Goal: Task Accomplishment & Management: Complete application form

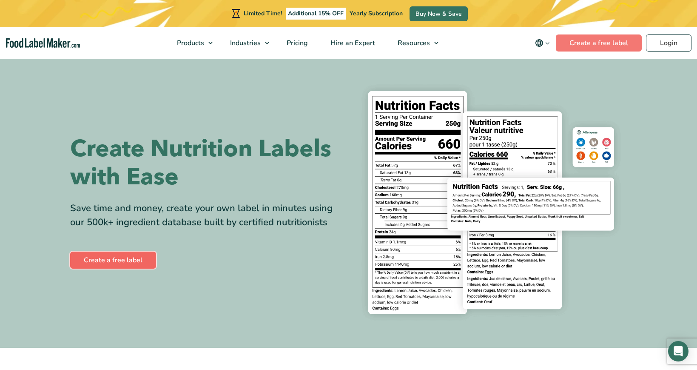
click at [111, 263] on link "Create a free label" at bounding box center [113, 260] width 86 height 17
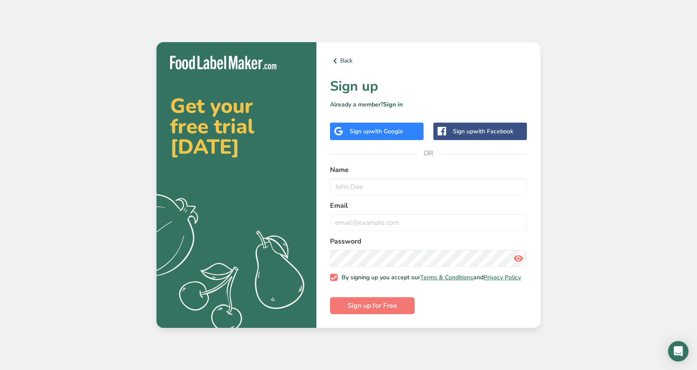
click at [383, 127] on span "with Google" at bounding box center [386, 131] width 33 height 8
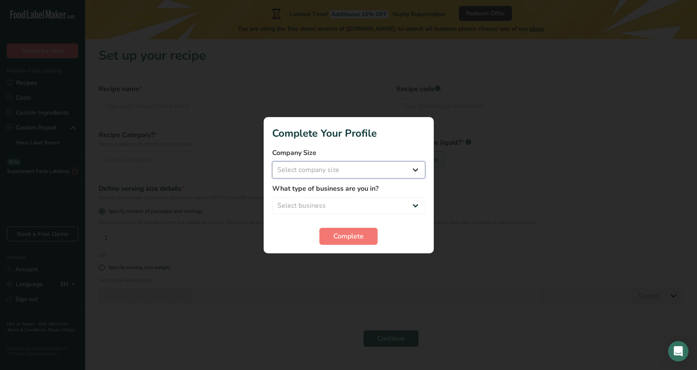
click at [335, 172] on select "Select company size Fewer than 10 Employees 10 to 50 Employees 51 to 500 Employ…" at bounding box center [348, 169] width 153 height 17
select select "1"
click at [334, 206] on select "Select business Packaged Food Manufacturer Restaurant & Cafe Bakery Meal Plans …" at bounding box center [348, 205] width 153 height 17
select select "8"
click at [355, 238] on span "Complete" at bounding box center [349, 236] width 30 height 10
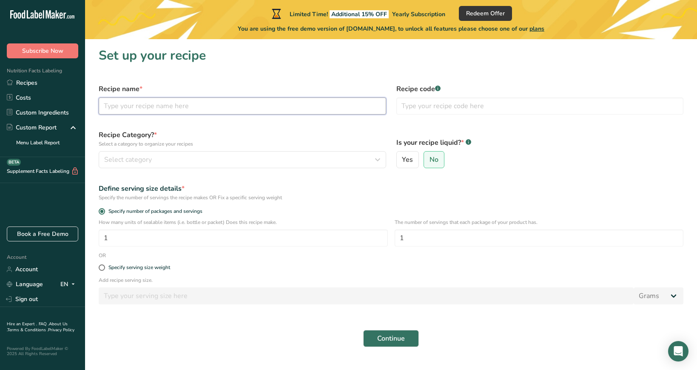
click at [231, 109] on input "text" at bounding box center [243, 105] width 288 height 17
type input "Earth Foods Chocolate Peanut Butter Protein Bar"
click at [434, 110] on input "text" at bounding box center [541, 105] width 288 height 17
click at [227, 178] on div "Define serving size details * Specify the number of servings the recipe makes O…" at bounding box center [391, 192] width 595 height 28
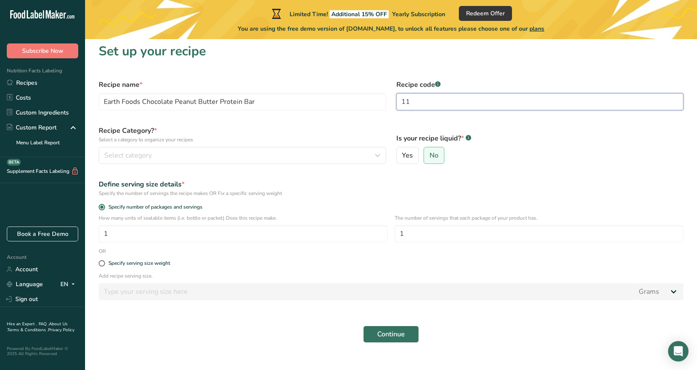
click at [417, 101] on input "11" at bounding box center [541, 101] width 288 height 17
type input "21"
click at [249, 171] on form "Recipe name * Earth Foods Chocolate Peanut Butter Protein Bar Recipe code .a-a{…" at bounding box center [391, 210] width 595 height 273
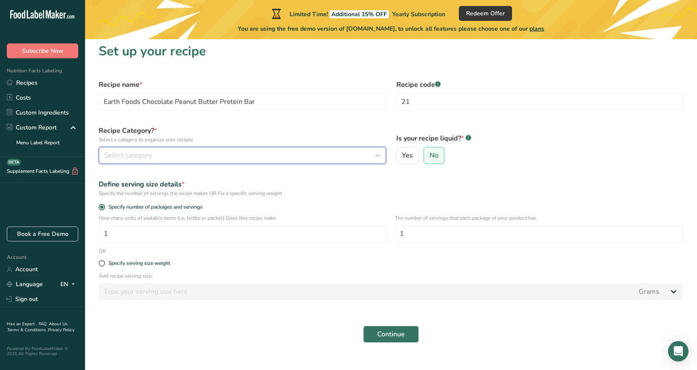
click at [243, 156] on div "Select category" at bounding box center [240, 155] width 272 height 10
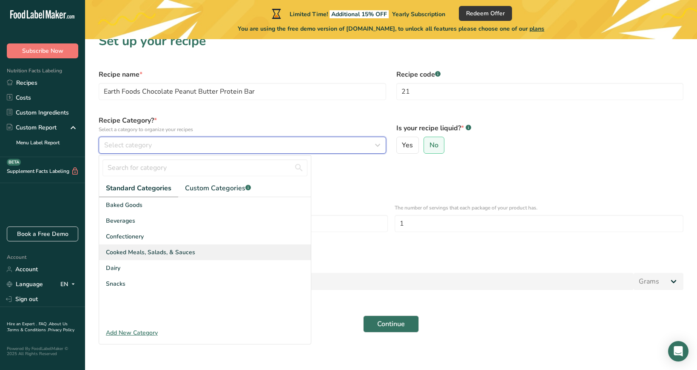
scroll to position [18, 0]
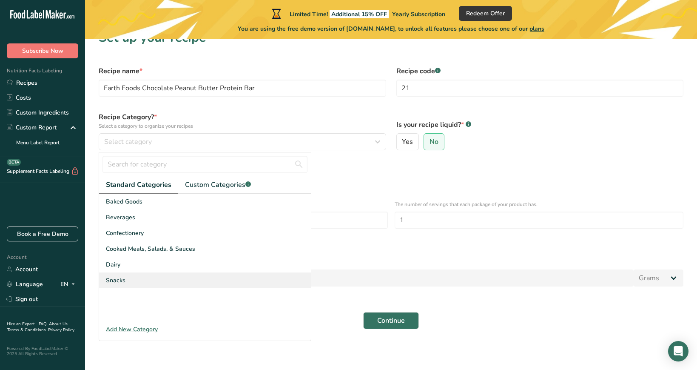
click at [160, 276] on div "Snacks" at bounding box center [205, 280] width 212 height 16
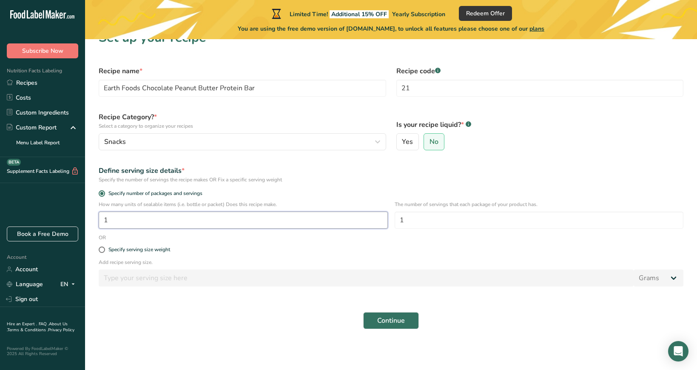
click at [223, 220] on input "1" at bounding box center [243, 219] width 289 height 17
type input "8"
click at [418, 221] on input "1" at bounding box center [539, 219] width 289 height 17
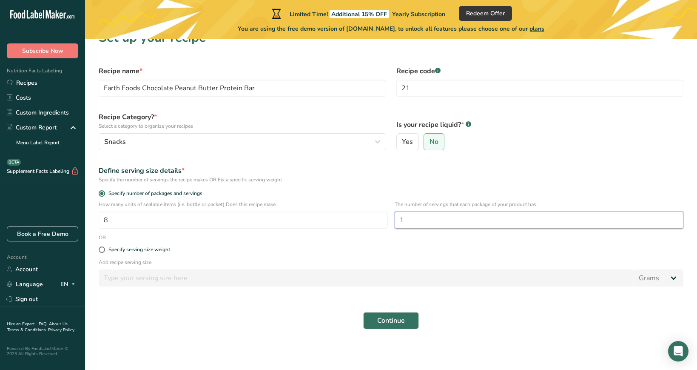
click at [418, 221] on input "1" at bounding box center [539, 219] width 289 height 17
click at [400, 243] on div "Specify serving size weight" at bounding box center [391, 249] width 595 height 17
click at [385, 324] on span "Continue" at bounding box center [391, 320] width 28 height 10
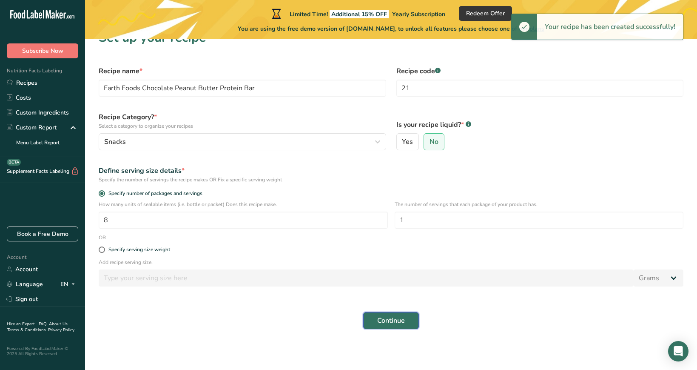
scroll to position [0, 0]
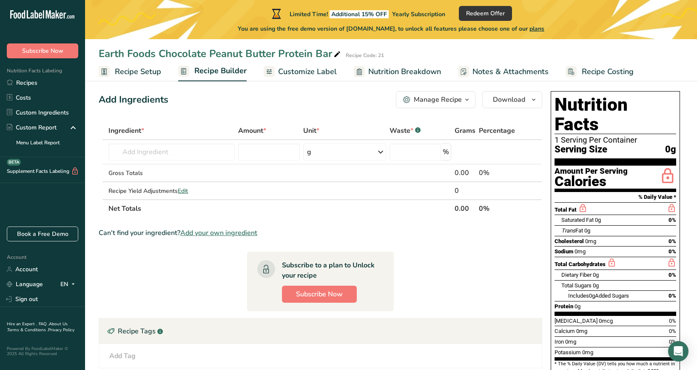
scroll to position [7, 0]
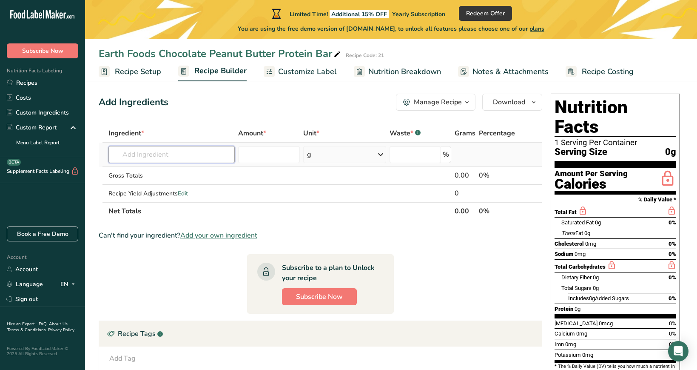
click at [130, 157] on input "text" at bounding box center [172, 154] width 126 height 17
type input "Organic Pea Protein"
click at [249, 157] on input "number" at bounding box center [269, 154] width 62 height 17
click at [192, 156] on input "text" at bounding box center [172, 154] width 126 height 17
type input "O"
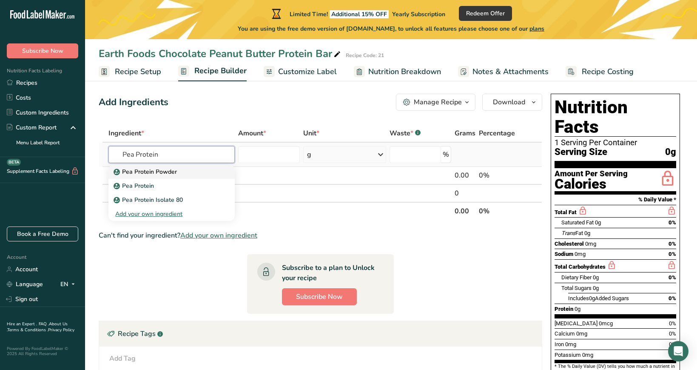
type input "Pea Protein"
click at [184, 172] on div "Pea Protein Powder" at bounding box center [164, 171] width 99 height 9
type input "Pea Protein Powder"
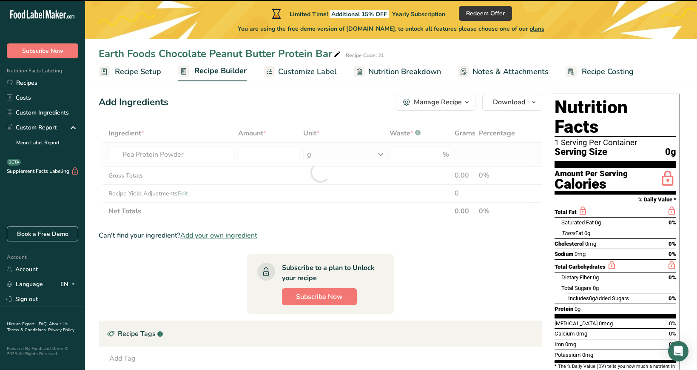
type input "0"
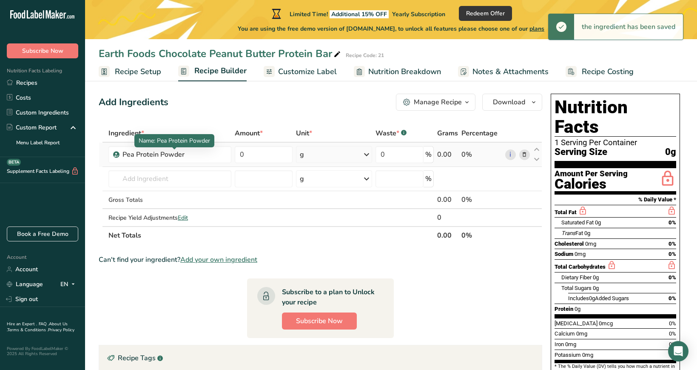
click at [174, 151] on div at bounding box center [174, 149] width 4 height 4
click at [172, 155] on div "Pea Protein Powder" at bounding box center [175, 154] width 104 height 10
click at [123, 152] on div "Pea Protein Powder" at bounding box center [175, 154] width 104 height 10
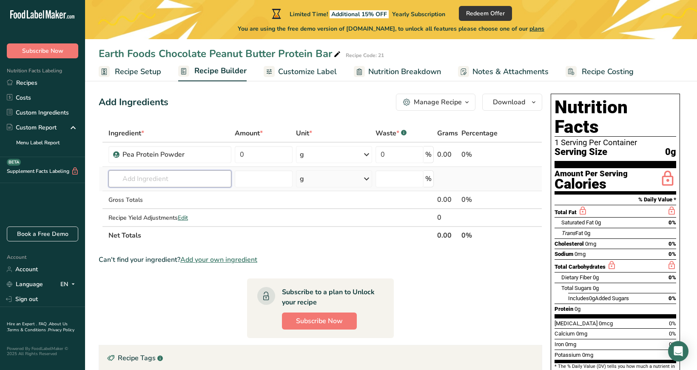
click at [202, 171] on input "text" at bounding box center [170, 178] width 123 height 17
click at [163, 153] on div "Pea Protein Powder" at bounding box center [175, 154] width 104 height 10
click at [525, 154] on icon at bounding box center [525, 154] width 6 height 9
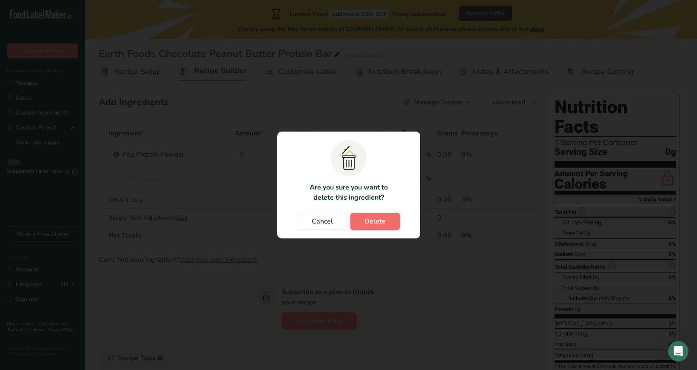
click at [382, 221] on span "Delete" at bounding box center [375, 221] width 21 height 10
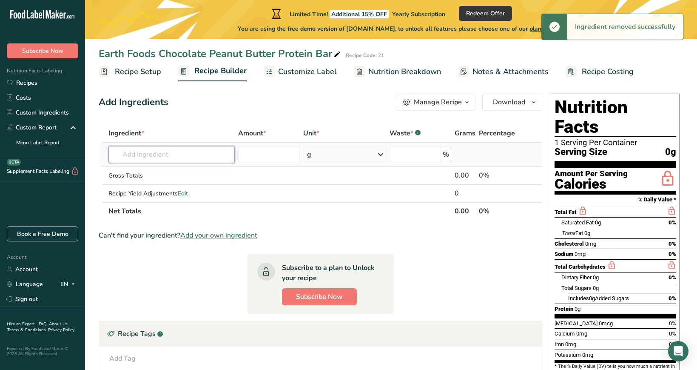
click at [183, 151] on input "text" at bounding box center [172, 154] width 126 height 17
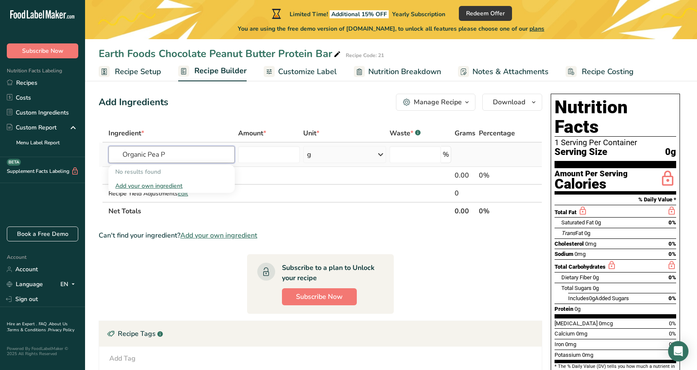
type input "Organic Pea P"
click at [158, 184] on div "Add your own ingredient" at bounding box center [171, 185] width 113 height 9
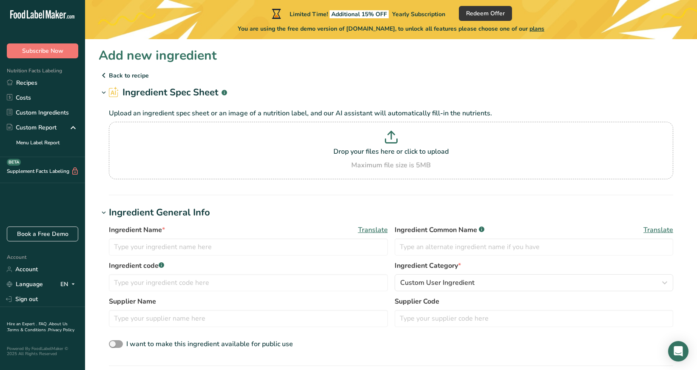
click at [280, 111] on p "Upload an ingredient spec sheet or an image of a nutrition label, and our AI as…" at bounding box center [391, 113] width 565 height 10
click at [280, 143] on p at bounding box center [391, 139] width 560 height 16
click at [280, 143] on input "Drop your files here or click to upload Maximum file size is 5MB" at bounding box center [391, 150] width 565 height 57
type input "C:\fakepath\NTC_Organic_Pea-Protein_Isolate_Powder_Vanilla_2LB_SFP_1800x1800.we…"
click at [387, 163] on div "Maximum file size is 5MB" at bounding box center [391, 165] width 560 height 10
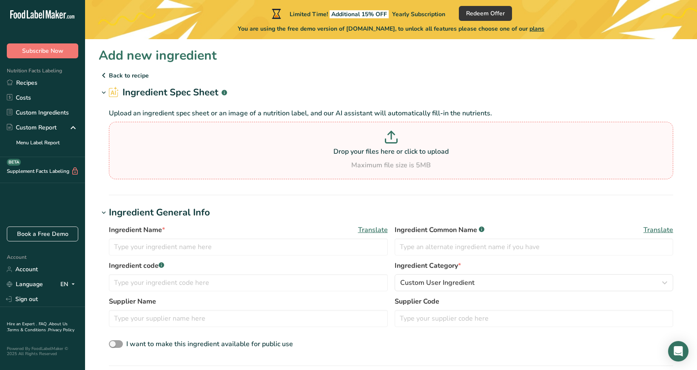
click at [387, 163] on input "Drop your files here or click to upload Maximum file size is 5MB" at bounding box center [391, 150] width 565 height 57
type input "C:\fakepath\NTC_Organic_Pea-Protein_Isolate_Powder_Vanilla_2LB_SFP_1800x1800.png"
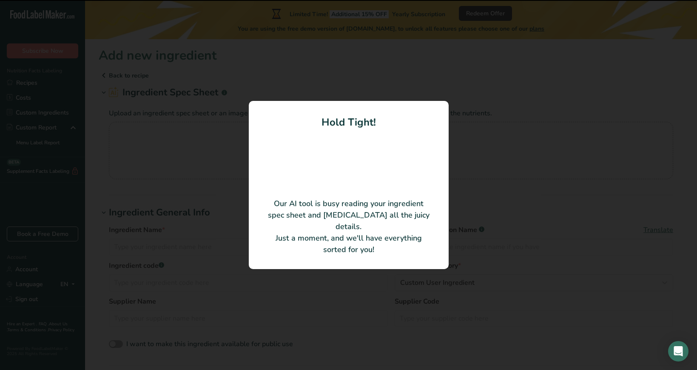
type input "Organic pea protein isolate"
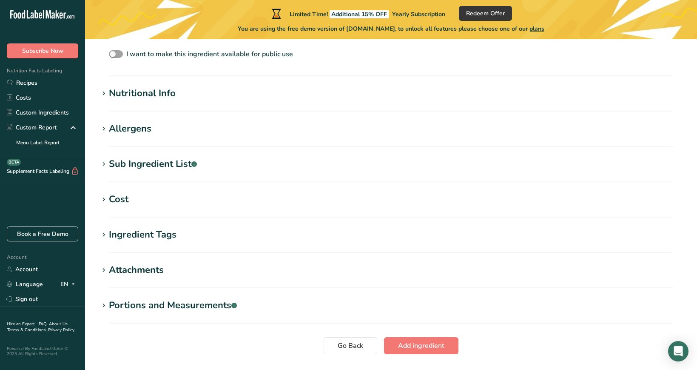
scroll to position [305, 0]
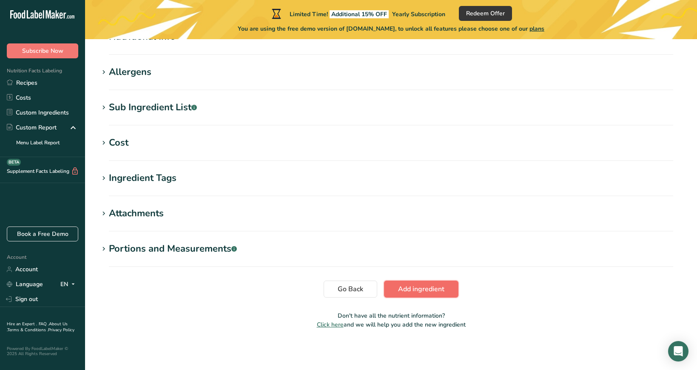
click at [409, 290] on span "Add ingredient" at bounding box center [421, 289] width 46 height 10
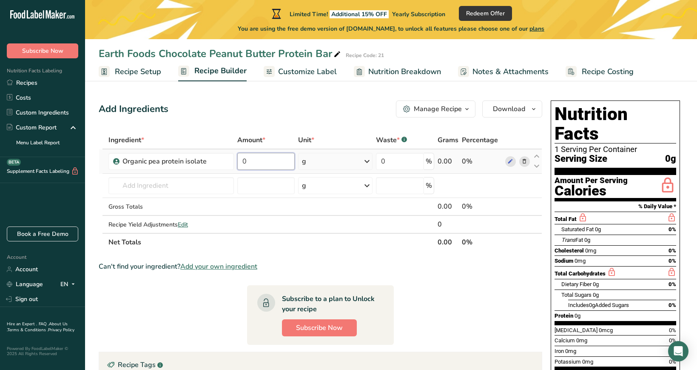
click at [238, 158] on input "0" at bounding box center [265, 161] width 57 height 17
click at [318, 159] on div "Ingredient * Amount * Unit * Waste * .a-a{fill:#347362;}.b-a{fill:#fff;} Grams …" at bounding box center [321, 191] width 444 height 120
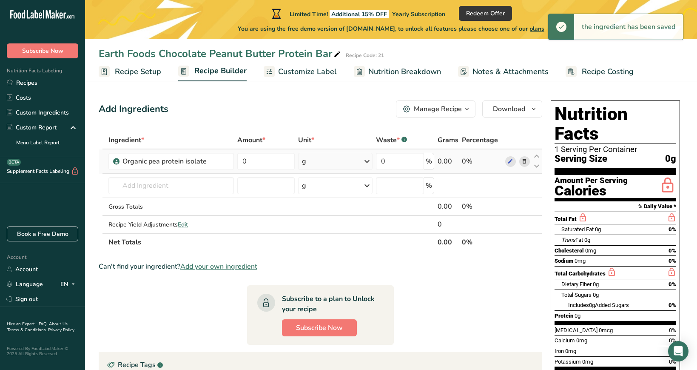
click at [318, 162] on div "g" at bounding box center [335, 161] width 75 height 17
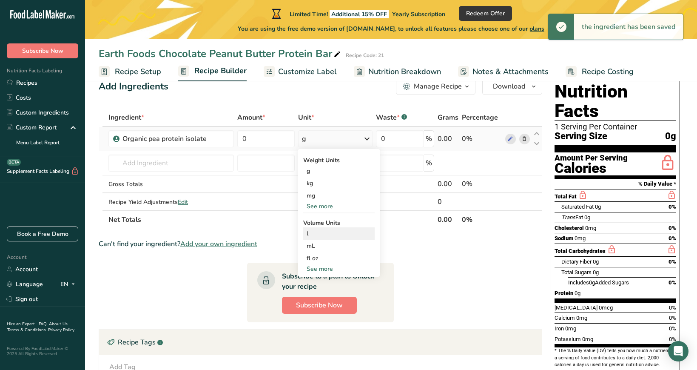
scroll to position [33, 0]
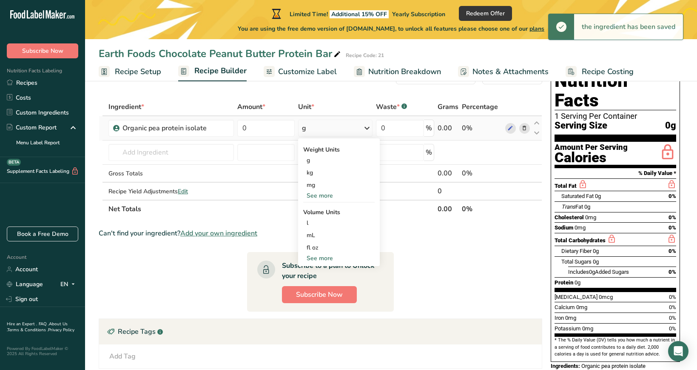
click at [322, 196] on div "See more" at bounding box center [338, 195] width 71 height 9
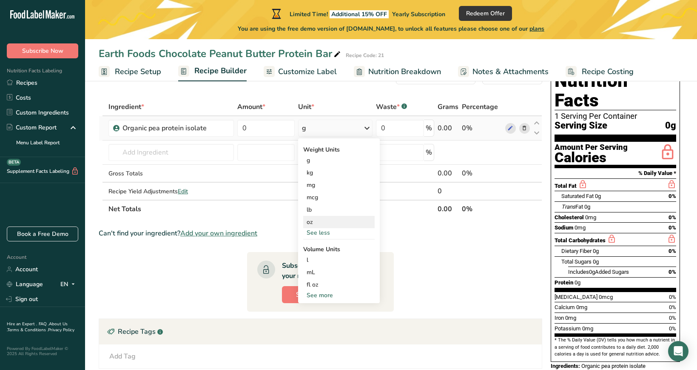
scroll to position [54, 0]
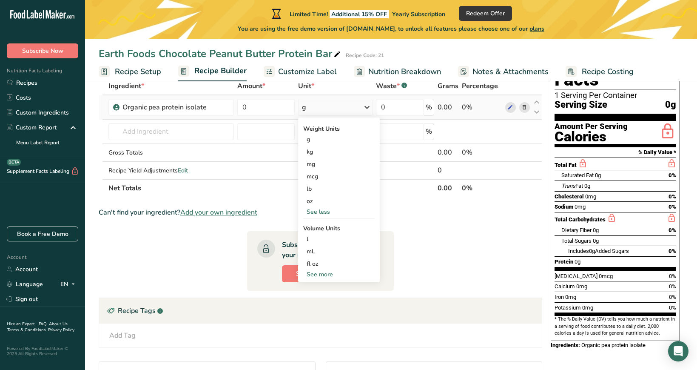
click at [322, 273] on div "See more" at bounding box center [338, 274] width 71 height 9
click at [317, 300] on div "cup" at bounding box center [339, 300] width 65 height 9
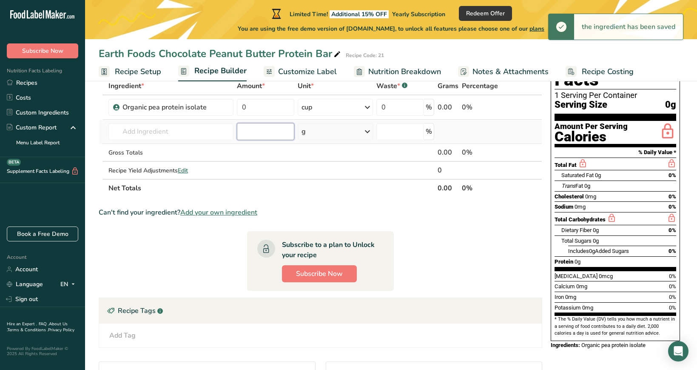
click at [267, 137] on input "number" at bounding box center [265, 131] width 57 height 17
click at [258, 106] on input "0" at bounding box center [265, 107] width 57 height 17
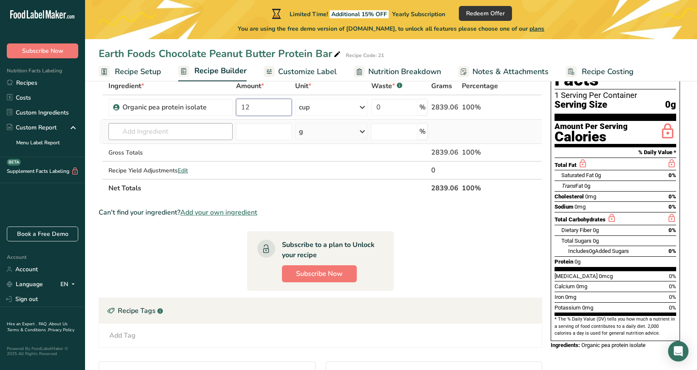
type input "12"
click at [204, 131] on div "Ingredient * Amount * Unit * Waste * .a-a{fill:#347362;}.b-a{fill:#fff;} Grams …" at bounding box center [321, 137] width 444 height 120
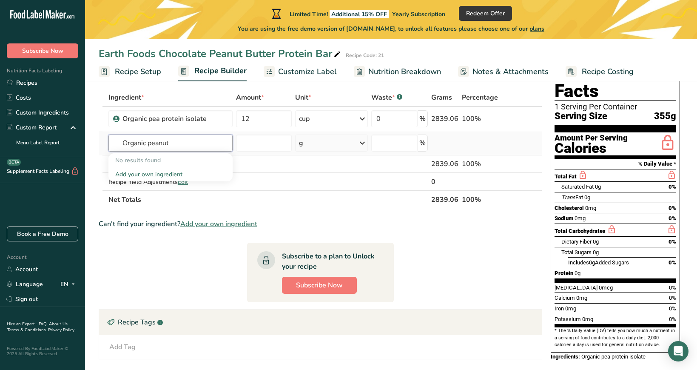
type input "Organic peanut"
click at [148, 171] on div "Add your own ingredient" at bounding box center [170, 174] width 111 height 9
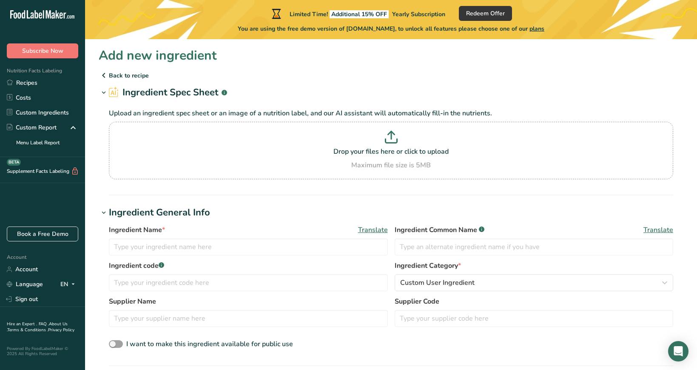
scroll to position [9, 0]
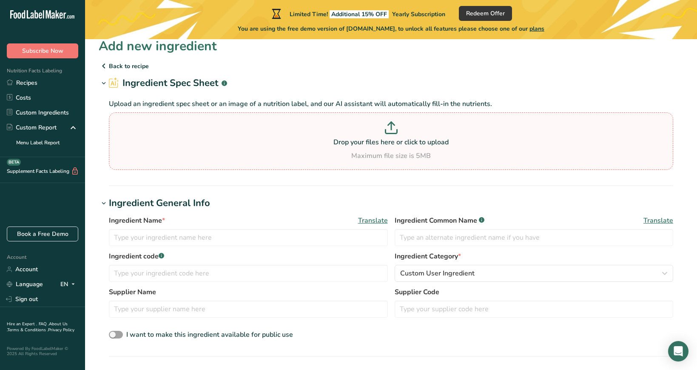
click at [273, 148] on div "Drop your files here or click to upload Maximum file size is 5MB" at bounding box center [391, 141] width 560 height 40
click at [273, 148] on input "Drop your files here or click to upload Maximum file size is 5MB" at bounding box center [391, 140] width 565 height 57
type input "C:\fakepath\61uhhX-sbJL._SL1000_.jpg"
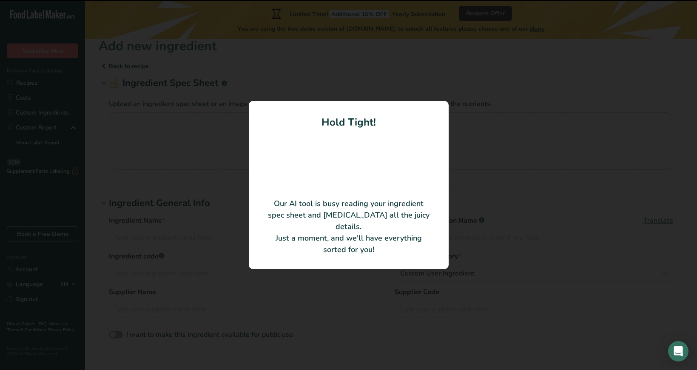
type input "Organic Dry Roasted Peanuts"
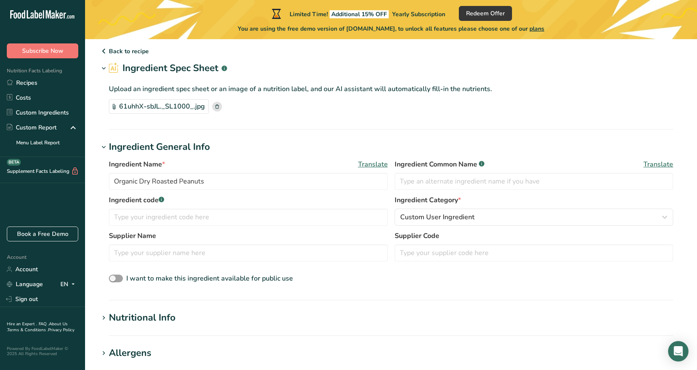
scroll to position [100, 0]
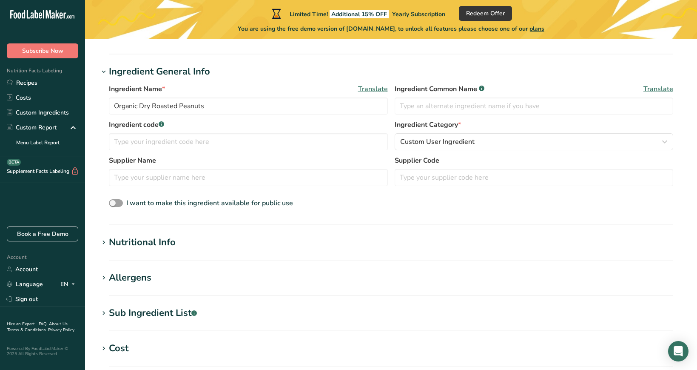
click at [202, 246] on h1 "Nutritional Info" at bounding box center [391, 242] width 585 height 14
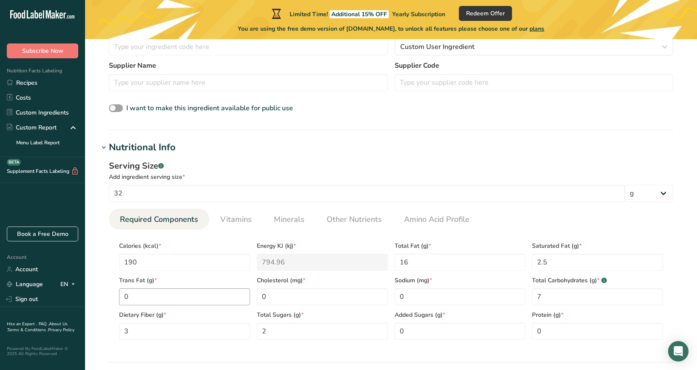
scroll to position [425, 0]
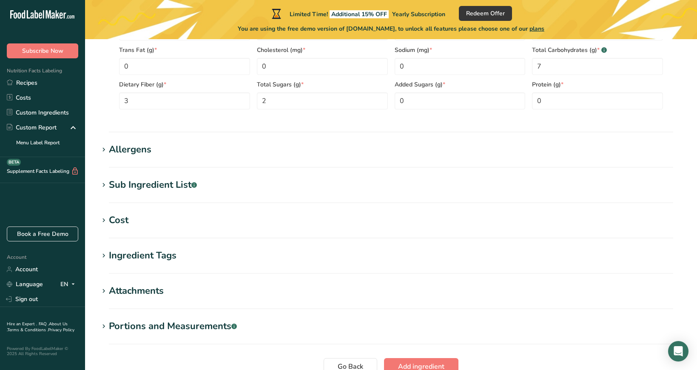
click at [174, 217] on h1 "Cost" at bounding box center [391, 220] width 585 height 14
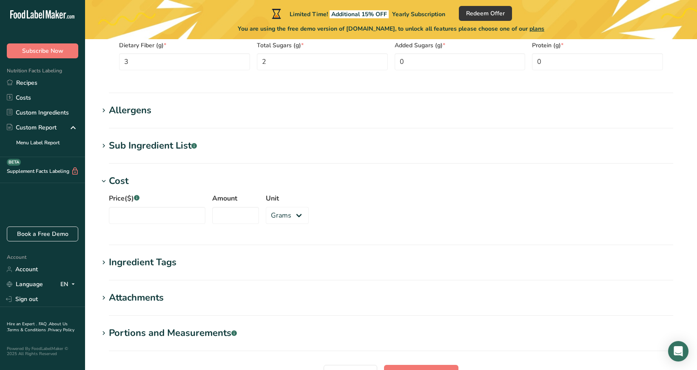
scroll to position [490, 0]
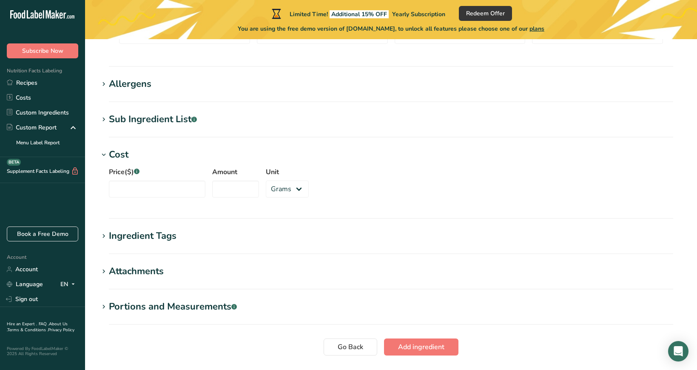
click at [214, 242] on h1 "Ingredient Tags" at bounding box center [391, 236] width 585 height 14
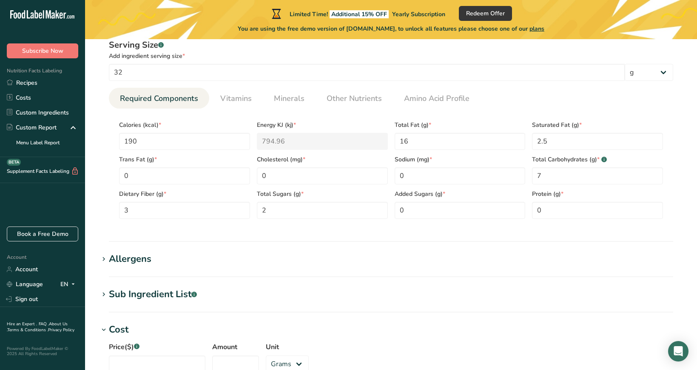
scroll to position [0, 0]
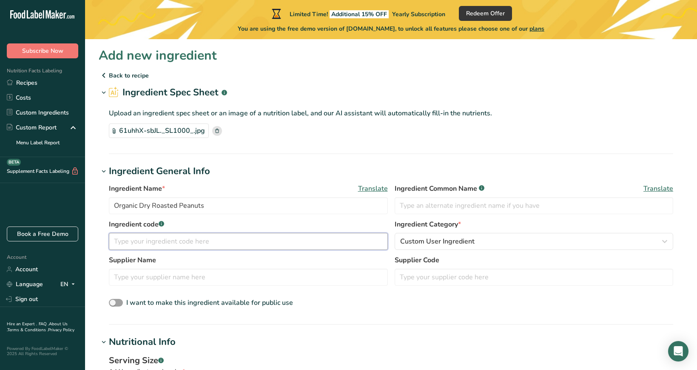
click at [268, 238] on input "text" at bounding box center [248, 241] width 279 height 17
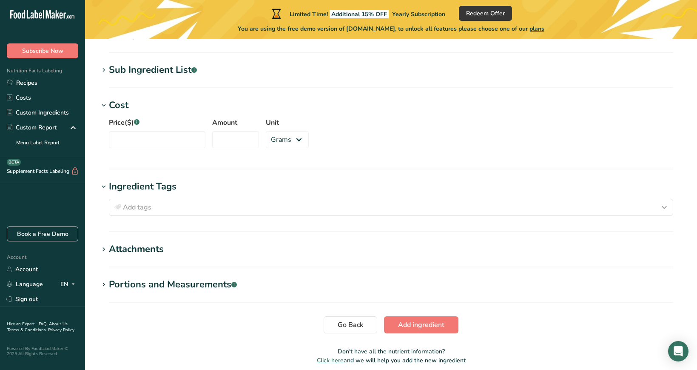
scroll to position [575, 0]
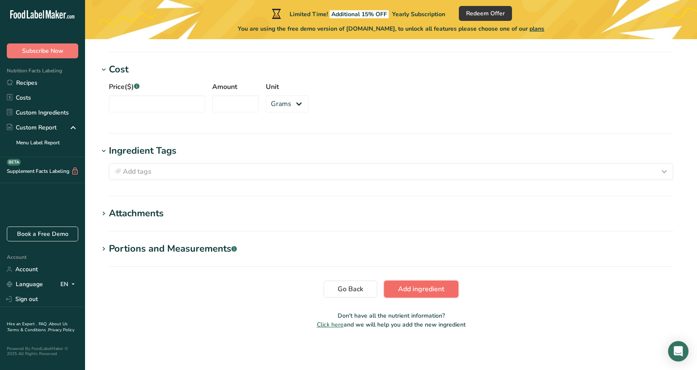
click at [409, 288] on span "Add ingredient" at bounding box center [421, 289] width 46 height 10
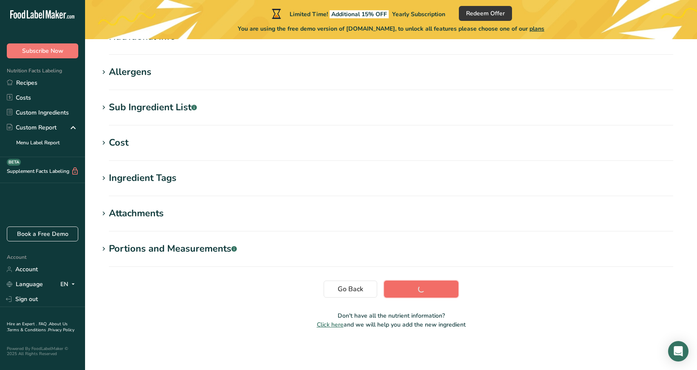
scroll to position [126, 0]
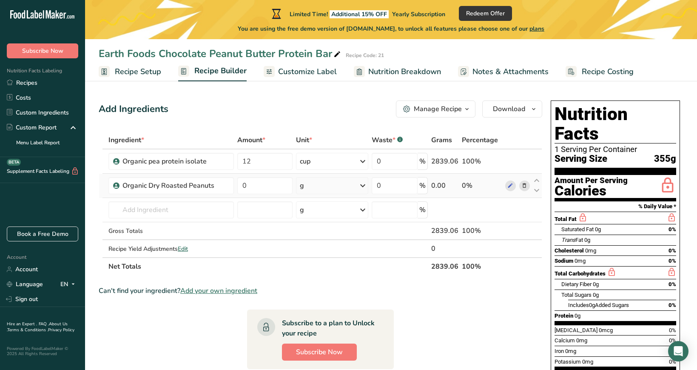
click at [316, 190] on div "g" at bounding box center [332, 185] width 72 height 17
click at [323, 314] on div "See more" at bounding box center [336, 315] width 71 height 9
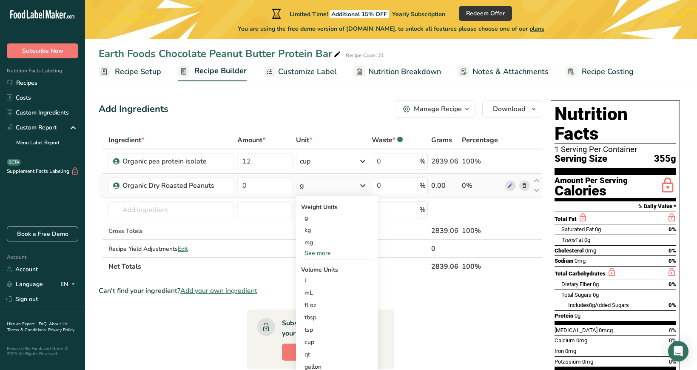
scroll to position [166, 0]
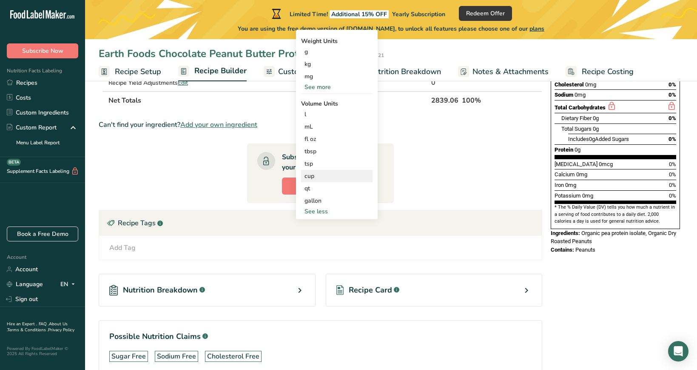
click at [321, 174] on div "cup" at bounding box center [337, 175] width 65 height 9
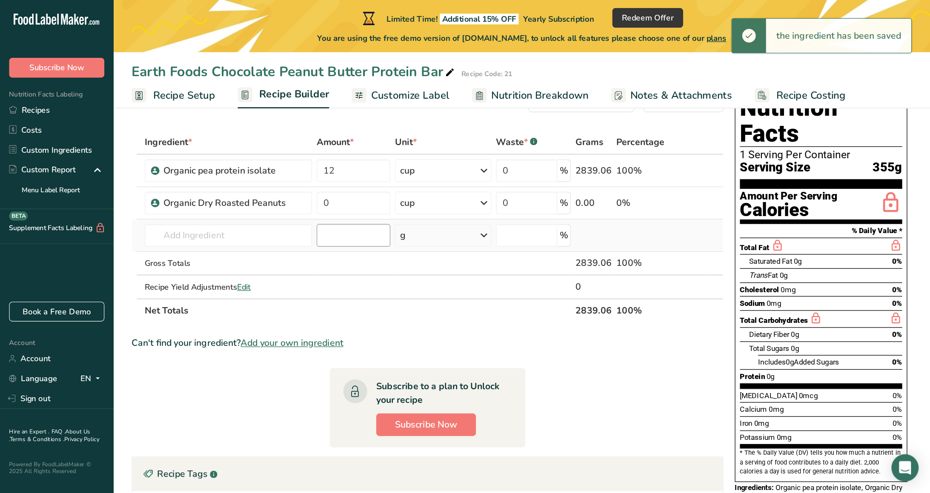
scroll to position [32, 0]
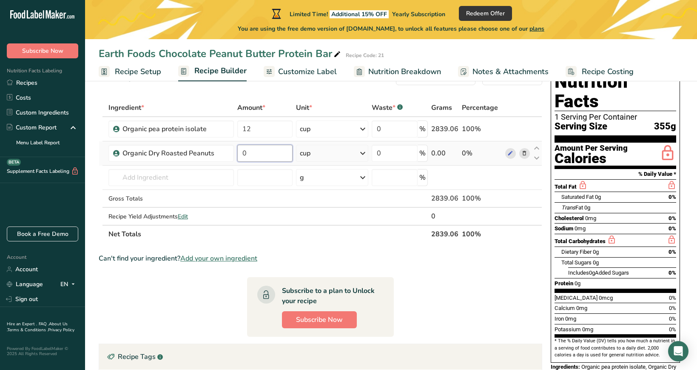
click at [268, 152] on input "0" at bounding box center [265, 153] width 56 height 17
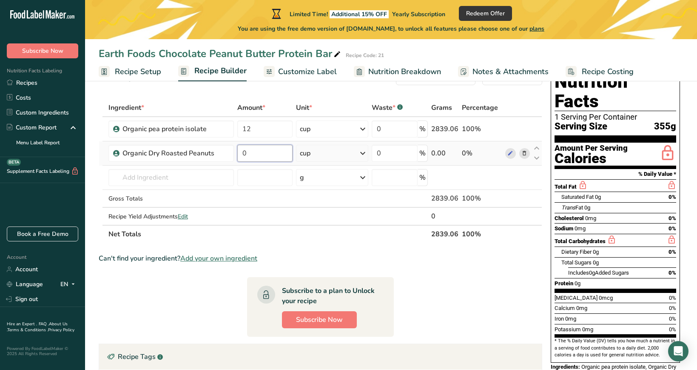
click at [268, 152] on input "0" at bounding box center [265, 153] width 56 height 17
type input "2"
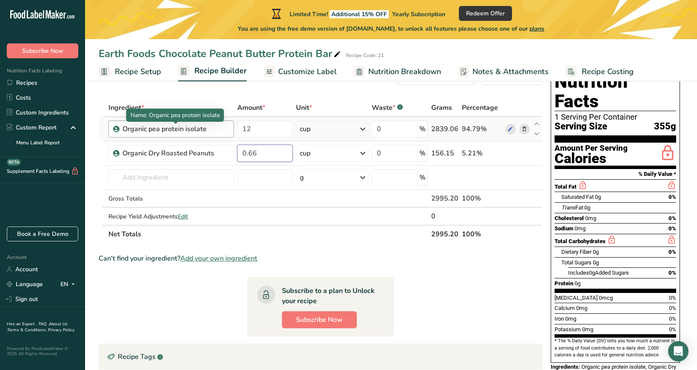
type input "0.66"
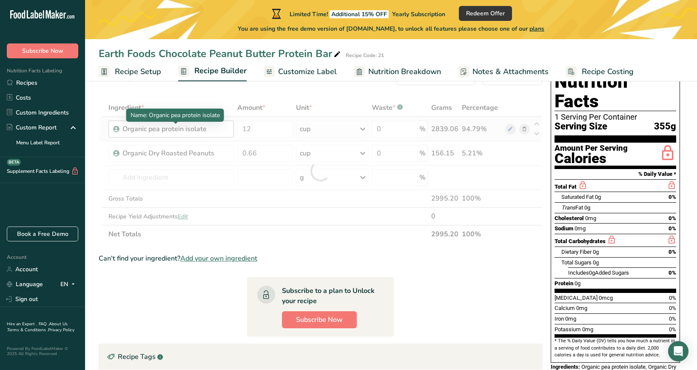
click at [155, 128] on div "Ingredient * Amount * Unit * Waste * .a-a{fill:#347362;}.b-a{fill:#fff;} Grams …" at bounding box center [321, 171] width 444 height 144
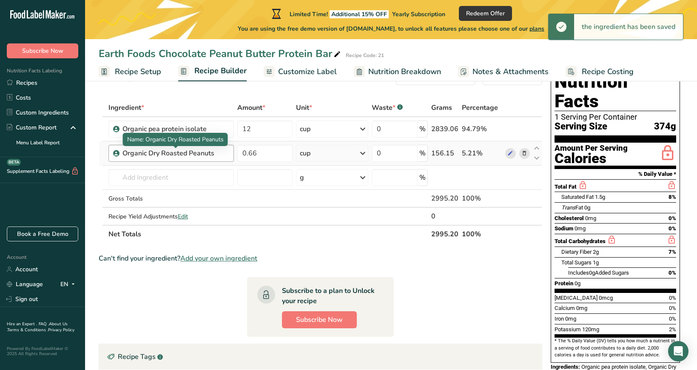
click at [155, 154] on div "Organic Dry Roasted Peanuts" at bounding box center [176, 153] width 106 height 10
click at [154, 153] on div "Organic Dry Roasted Peanuts" at bounding box center [176, 153] width 106 height 10
click at [152, 154] on div "Organic Dry Roasted Peanuts" at bounding box center [176, 153] width 106 height 10
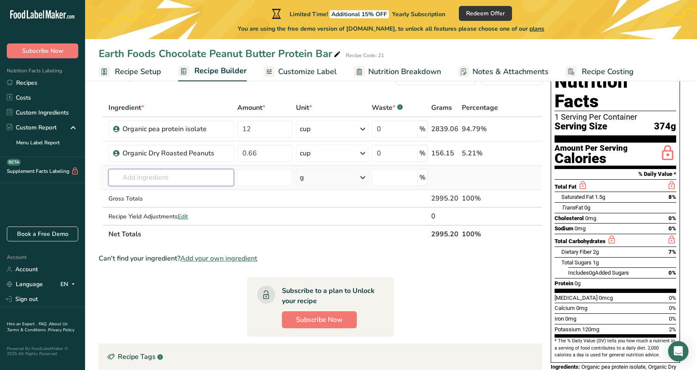
click at [209, 175] on input "text" at bounding box center [172, 177] width 126 height 17
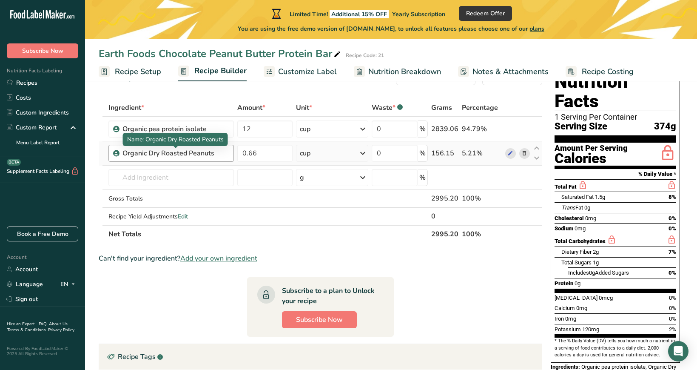
click at [200, 152] on div "Organic Dry Roasted Peanuts" at bounding box center [176, 153] width 106 height 10
click at [511, 154] on icon at bounding box center [511, 153] width 6 height 9
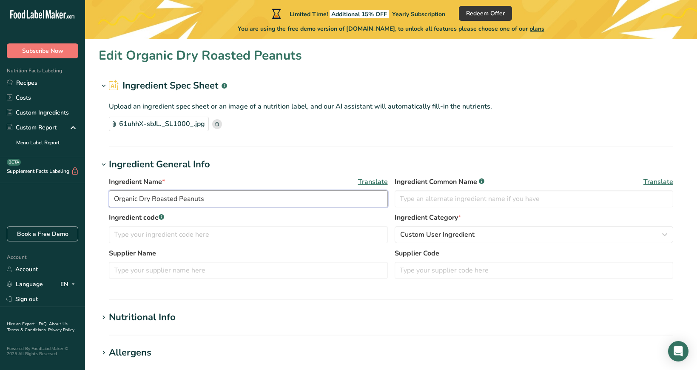
click at [144, 198] on input "Organic Dry Roasted Peanuts" at bounding box center [248, 198] width 279 height 17
click at [156, 197] on input "Organic dry Roasted Peanuts" at bounding box center [248, 198] width 279 height 17
click at [180, 197] on input "Organic dry roasted Peanuts" at bounding box center [248, 198] width 279 height 17
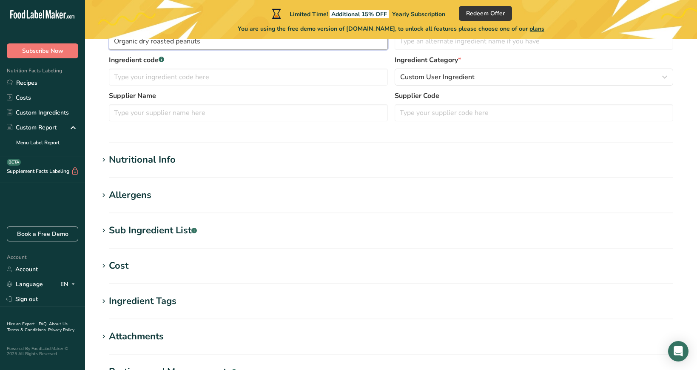
scroll to position [280, 0]
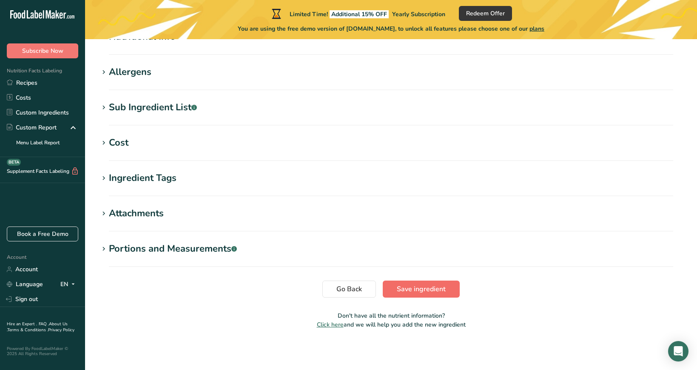
type input "Organic dry roasted peanuts"
click at [411, 291] on span "Save ingredient" at bounding box center [421, 289] width 49 height 10
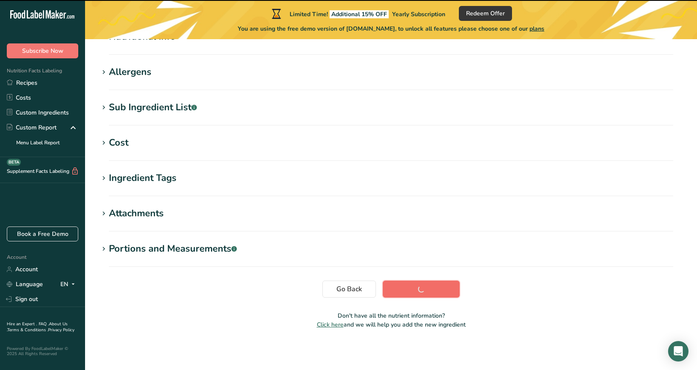
scroll to position [120, 0]
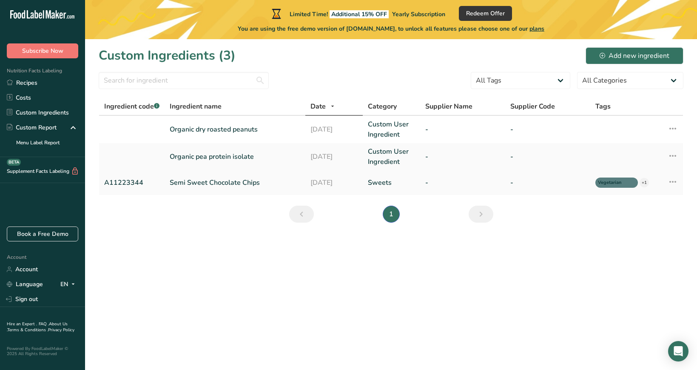
click at [676, 183] on icon at bounding box center [673, 181] width 10 height 15
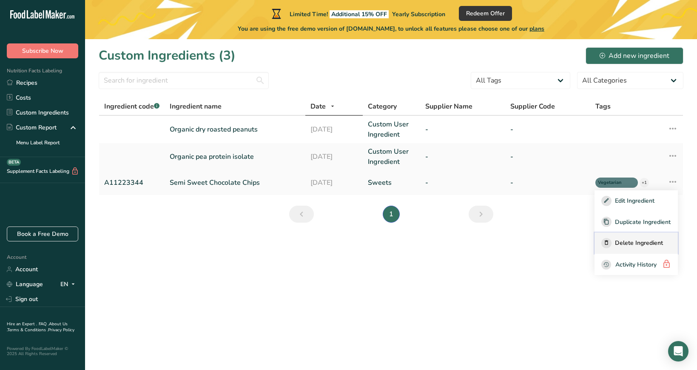
click at [630, 243] on span "Delete Ingredient" at bounding box center [639, 242] width 48 height 9
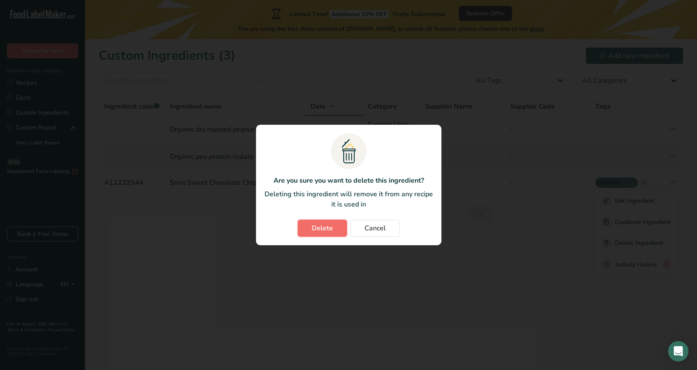
click at [325, 225] on span "Delete" at bounding box center [322, 228] width 21 height 10
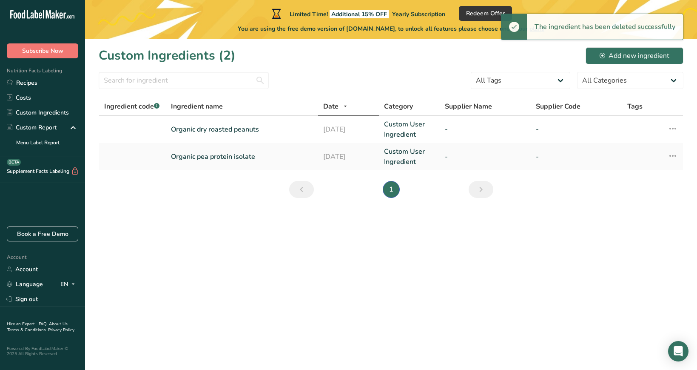
click at [310, 240] on main "Limited Time! Additional 15% OFF Yearly Subscription Redeem Offer You are using…" at bounding box center [348, 185] width 697 height 370
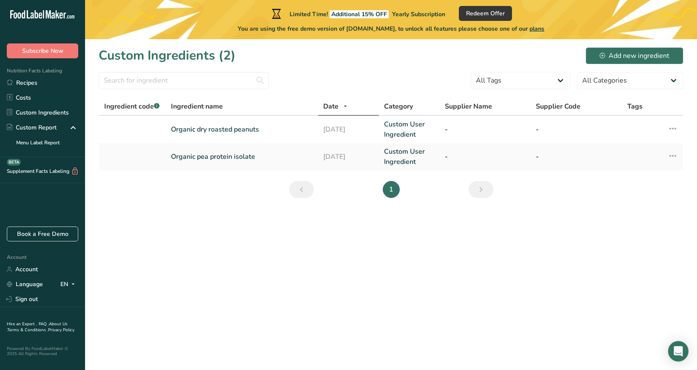
click at [377, 274] on main "Limited Time! Additional 15% OFF Yearly Subscription Redeem Offer You are using…" at bounding box center [348, 185] width 697 height 370
click at [623, 57] on div "Add new ingredient" at bounding box center [635, 56] width 70 height 10
click at [605, 51] on div "Add new ingredient" at bounding box center [635, 56] width 70 height 10
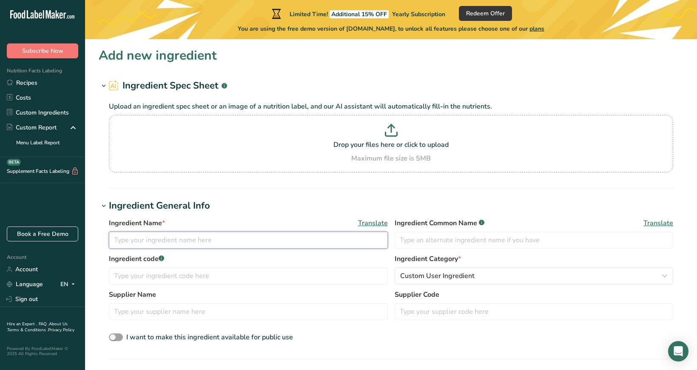
click at [180, 243] on input "text" at bounding box center [248, 239] width 279 height 17
click at [141, 239] on input "Organic dates" at bounding box center [248, 239] width 279 height 17
click at [124, 243] on input "Organic medjool dates" at bounding box center [248, 239] width 279 height 17
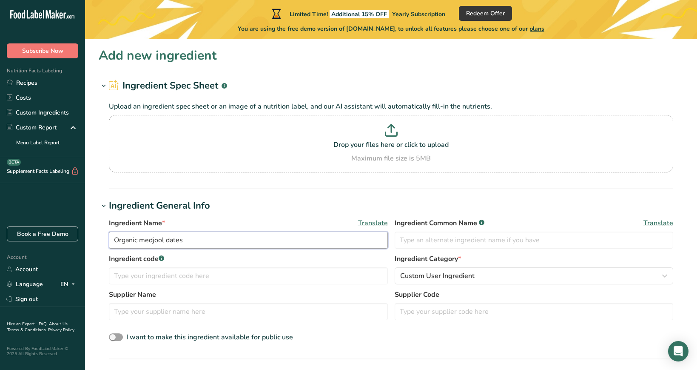
click at [124, 243] on input "Organic medjool dates" at bounding box center [248, 239] width 279 height 17
type input "medjool dates"
click at [105, 86] on icon at bounding box center [104, 86] width 8 height 12
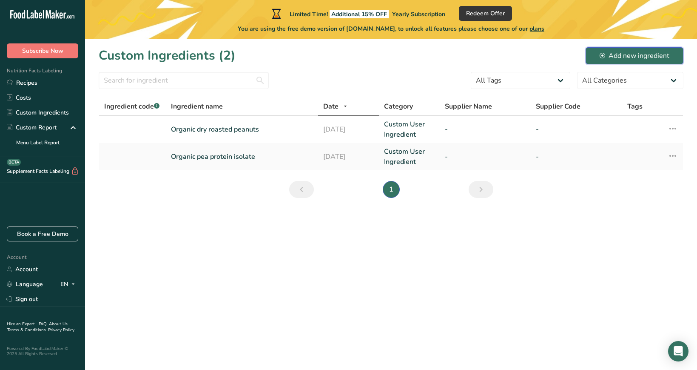
click at [614, 47] on button "Add new ingredient" at bounding box center [635, 55] width 98 height 17
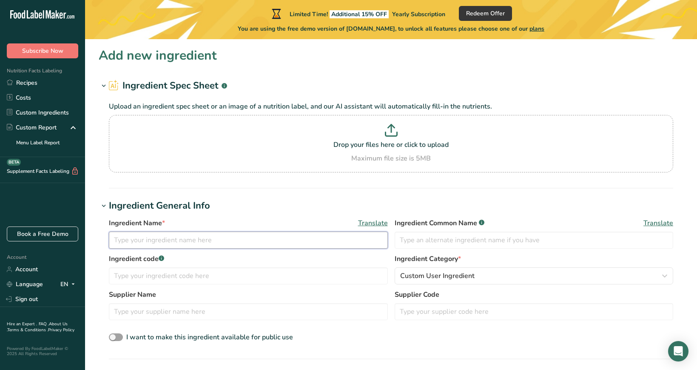
click at [188, 246] on input "text" at bounding box center [248, 239] width 279 height 17
type input "dates"
click at [217, 243] on input "dates" at bounding box center [248, 239] width 279 height 17
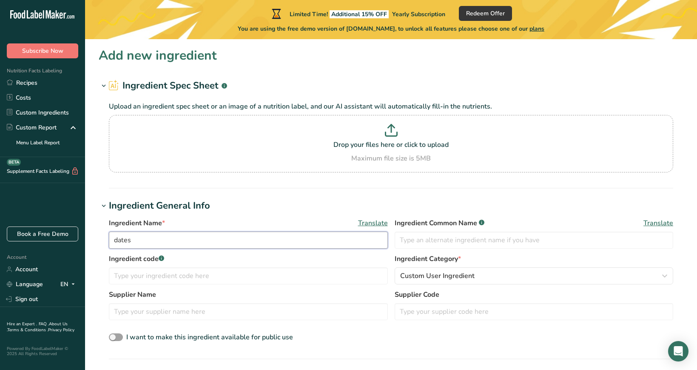
click at [217, 243] on input "dates" at bounding box center [248, 239] width 279 height 17
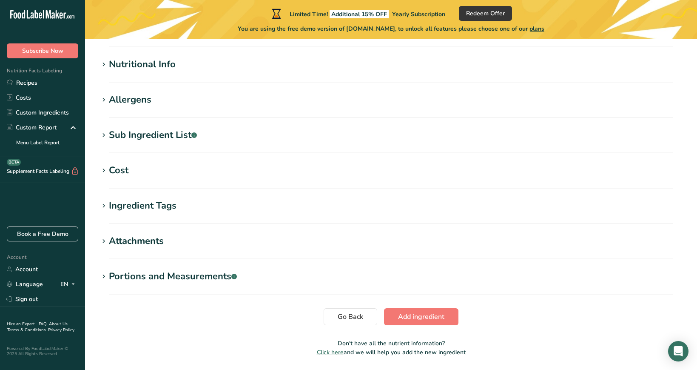
scroll to position [340, 0]
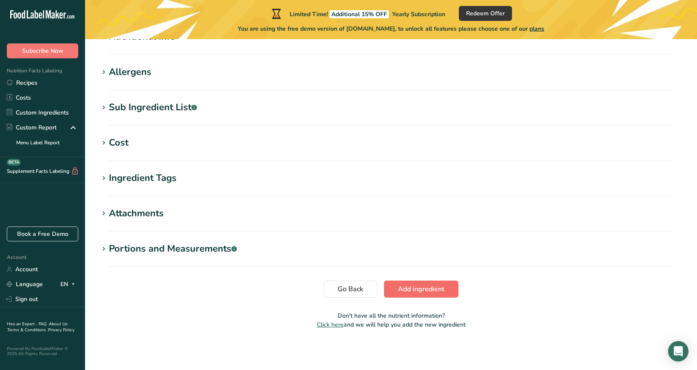
type input "Organic dates"
click at [419, 290] on span "Add ingredient" at bounding box center [421, 289] width 46 height 10
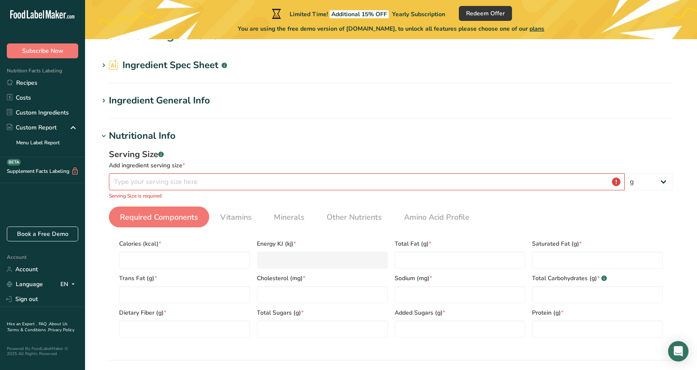
scroll to position [0, 0]
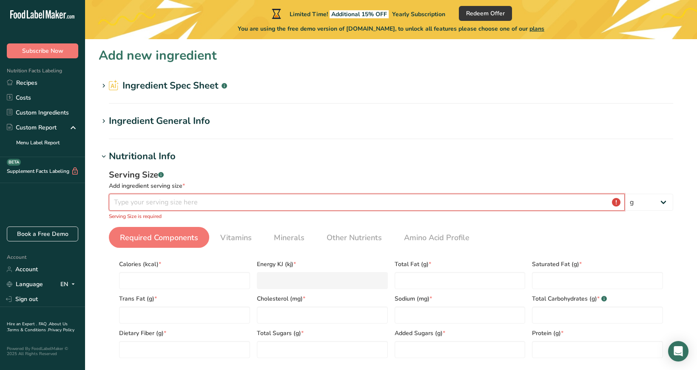
click at [372, 201] on input "number" at bounding box center [367, 202] width 516 height 17
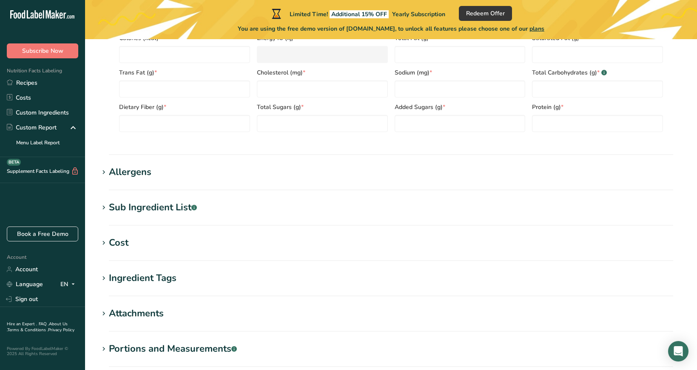
scroll to position [272, 0]
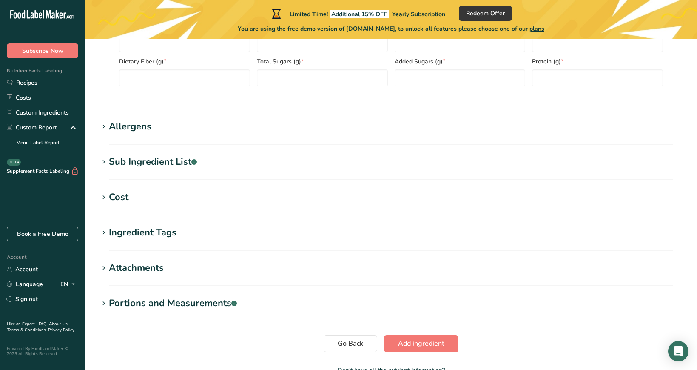
click at [272, 295] on section "Add new ingredient Ingredient Spec Sheet .a-a{fill:#347362;}.b-a{fill:#fff;} Up…" at bounding box center [391, 82] width 612 height 629
click at [199, 308] on div "Portions and Measurements .a-a{fill:#347362;}.b-a{fill:#fff;}" at bounding box center [173, 303] width 128 height 14
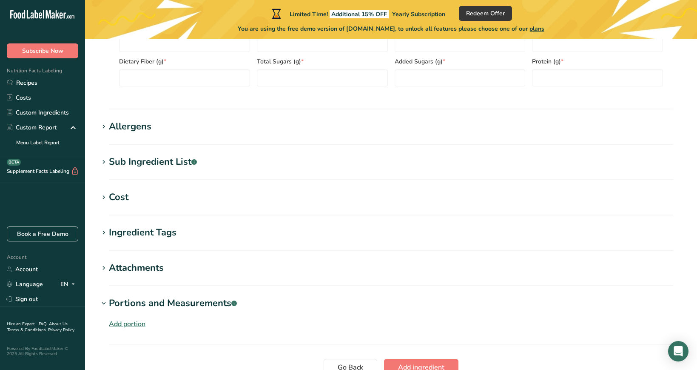
scroll to position [350, 0]
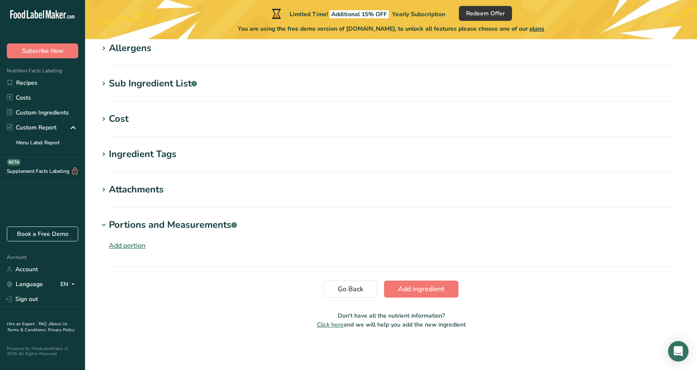
click at [138, 247] on div "Add portion" at bounding box center [127, 245] width 37 height 10
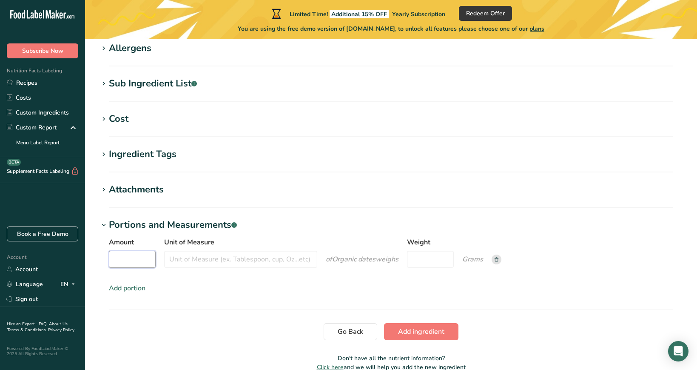
click at [137, 254] on input "Amount" at bounding box center [132, 259] width 47 height 17
type input "10"
click at [225, 257] on input "Unit of Measure" at bounding box center [240, 259] width 153 height 17
type input "dates"
click at [255, 288] on div "Amount 10 Unit of Measure dates of Organic dates weigh Weight Grams Add portion" at bounding box center [391, 265] width 585 height 66
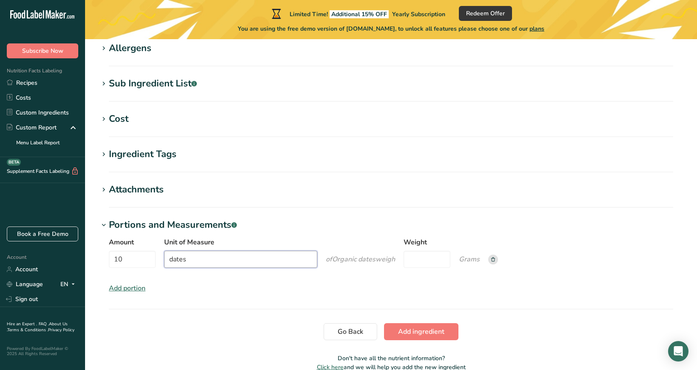
click at [229, 263] on input "dates" at bounding box center [240, 259] width 153 height 17
click at [129, 264] on input "10" at bounding box center [132, 259] width 47 height 17
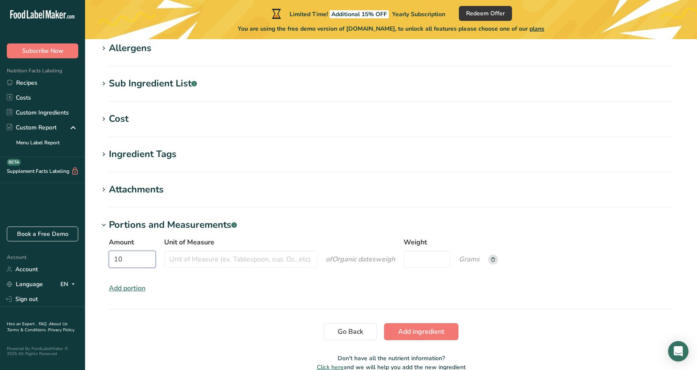
click at [129, 264] on input "10" at bounding box center [132, 259] width 47 height 17
type input "1"
click at [195, 259] on input "Unit of Measure" at bounding box center [240, 259] width 153 height 17
type input "cup"
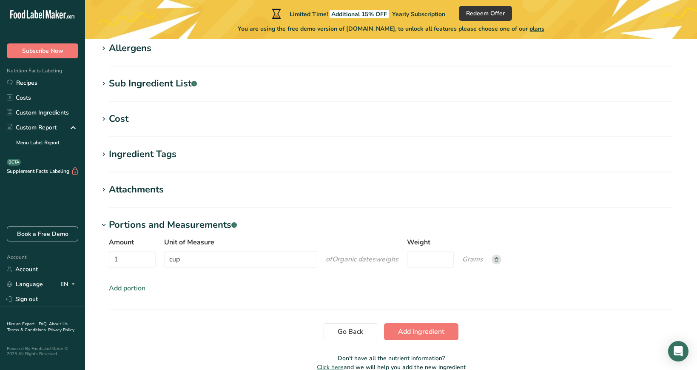
click at [310, 288] on div "Amount 1 Unit of Measure cup of Organic dates weigh s Weight Grams Add portion" at bounding box center [391, 265] width 585 height 66
click at [415, 335] on span "Add ingredient" at bounding box center [421, 331] width 46 height 10
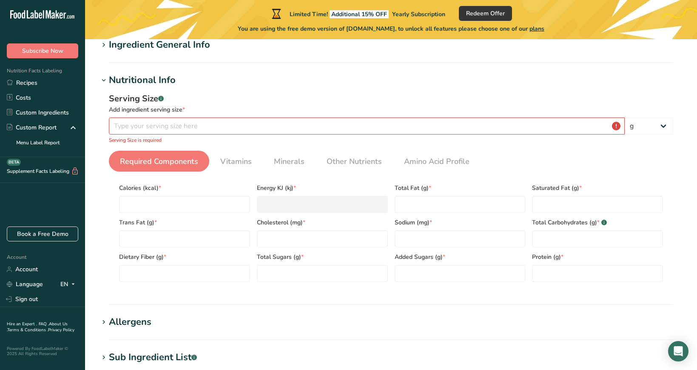
scroll to position [78, 0]
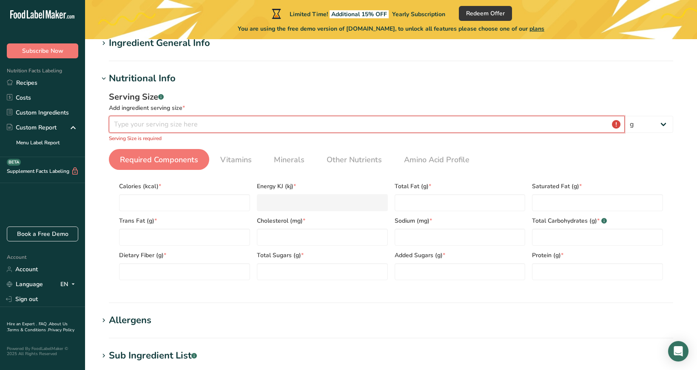
click at [153, 126] on input "number" at bounding box center [367, 124] width 516 height 17
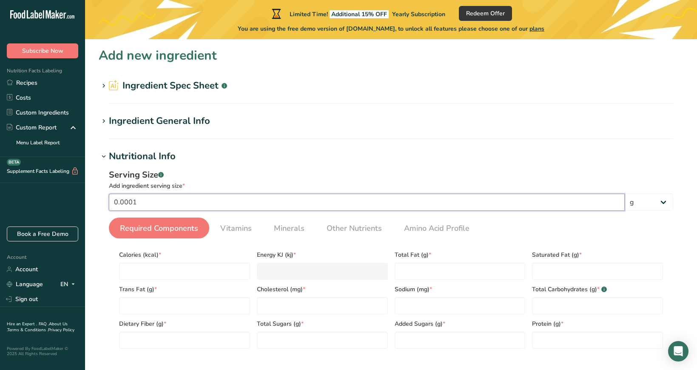
type input "0"
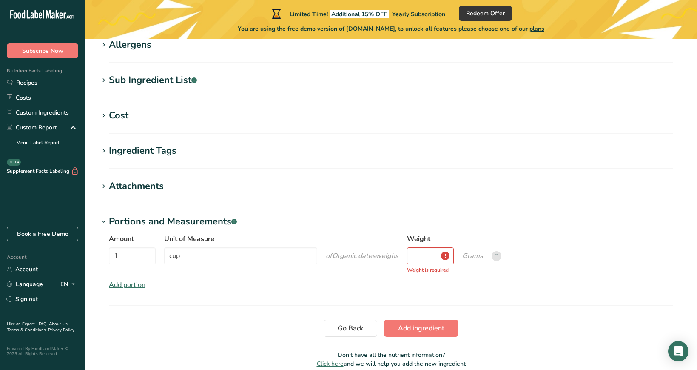
scroll to position [392, 0]
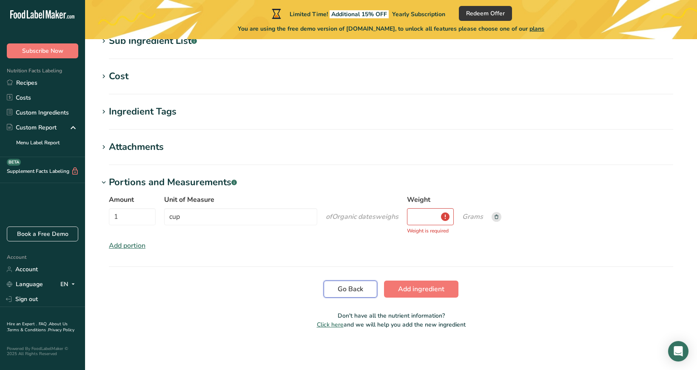
click at [348, 287] on span "Go Back" at bounding box center [351, 289] width 26 height 10
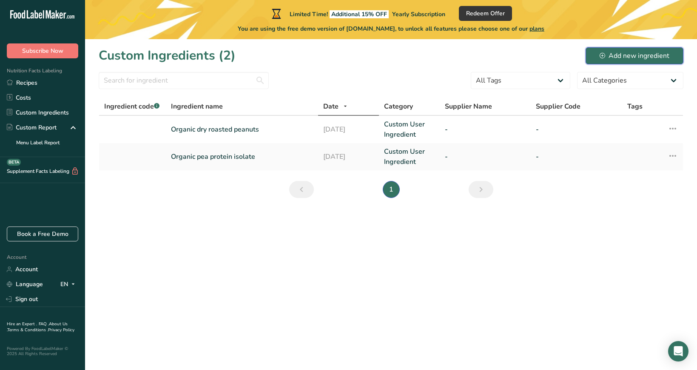
click at [634, 51] on div "Add new ingredient" at bounding box center [635, 56] width 70 height 10
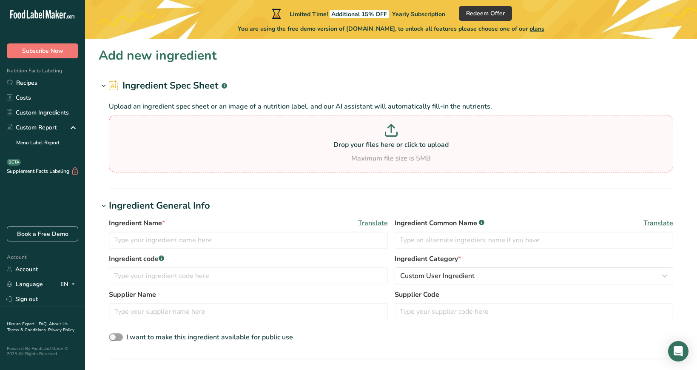
click at [317, 159] on div "Maximum file size is 5MB" at bounding box center [391, 158] width 560 height 10
click at [317, 159] on input "Drop your files here or click to upload Maximum file size is 5MB" at bounding box center [391, 143] width 565 height 57
type input "C:\fakepath\dates.png"
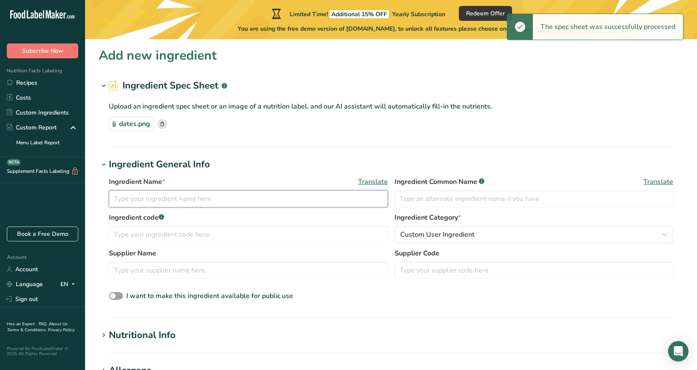
click at [271, 199] on input "text" at bounding box center [248, 198] width 279 height 17
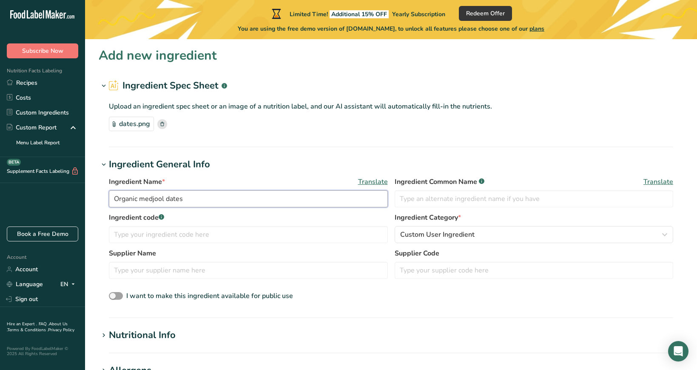
type input "Organic medjool dates"
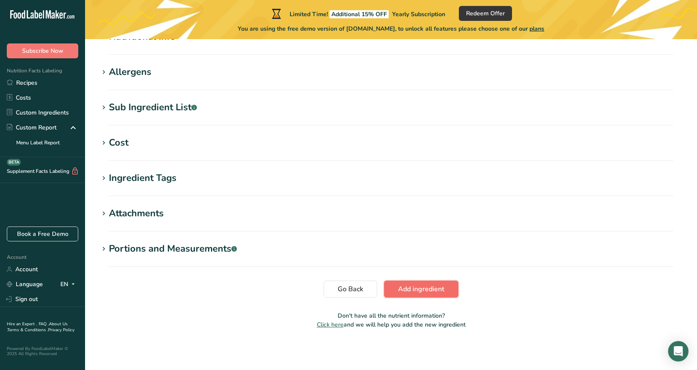
click at [414, 290] on span "Add ingredient" at bounding box center [421, 289] width 46 height 10
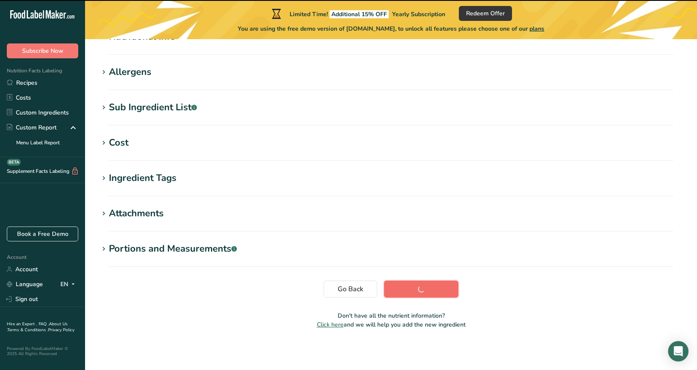
scroll to position [120, 0]
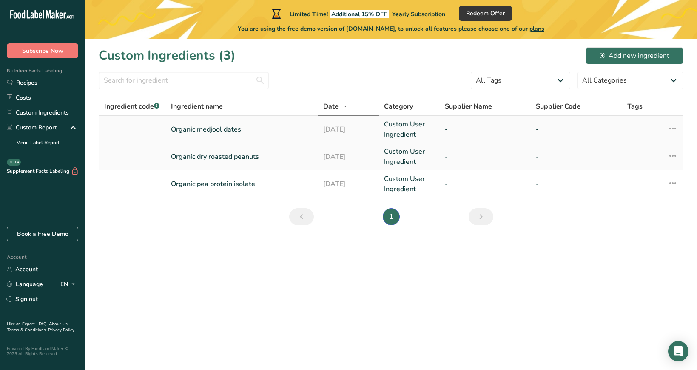
click at [231, 131] on link "Organic medjool dates" at bounding box center [242, 129] width 142 height 10
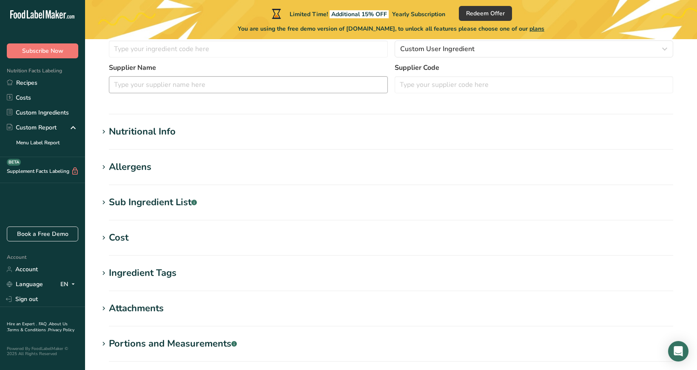
scroll to position [234, 0]
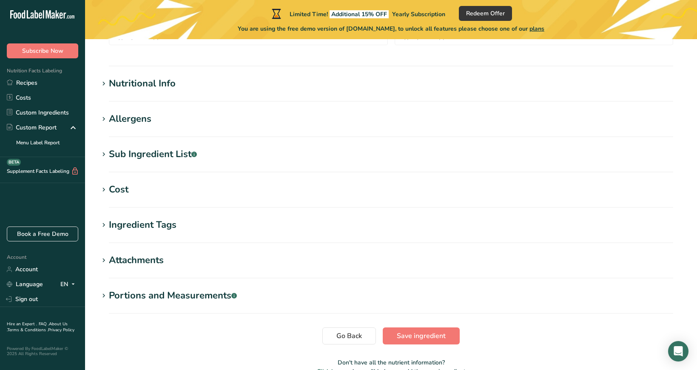
click at [323, 297] on h1 "Portions and Measurements .a-a{fill:#347362;}.b-a{fill:#fff;}" at bounding box center [391, 296] width 585 height 14
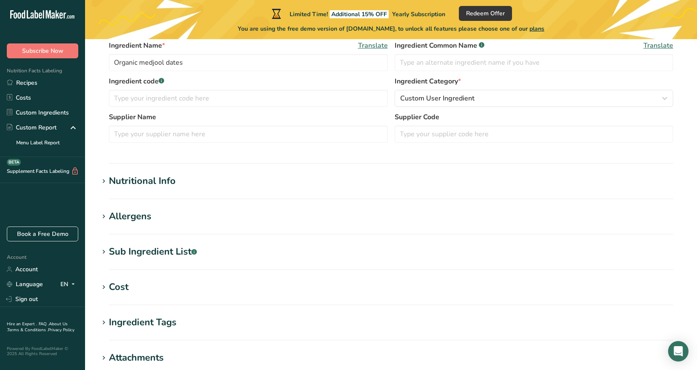
scroll to position [304, 0]
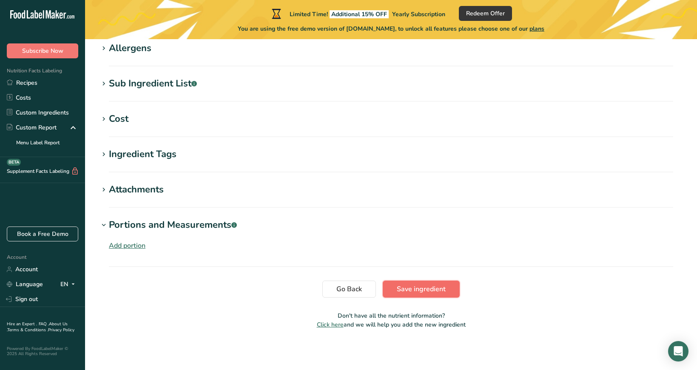
click at [409, 290] on span "Save ingredient" at bounding box center [421, 289] width 49 height 10
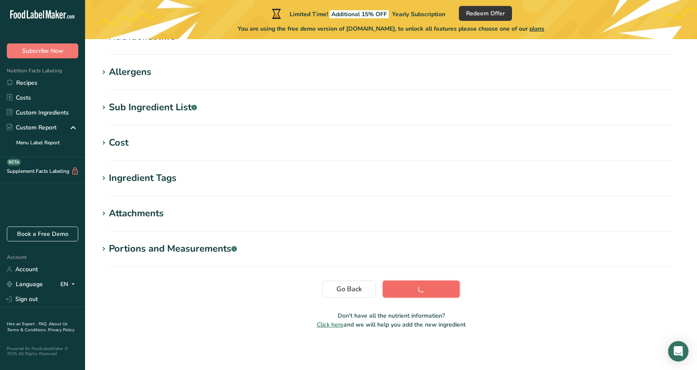
scroll to position [120, 0]
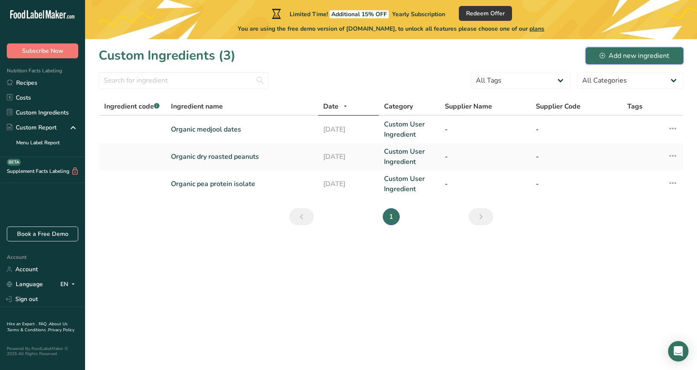
click at [624, 54] on div "Add new ingredient" at bounding box center [635, 56] width 70 height 10
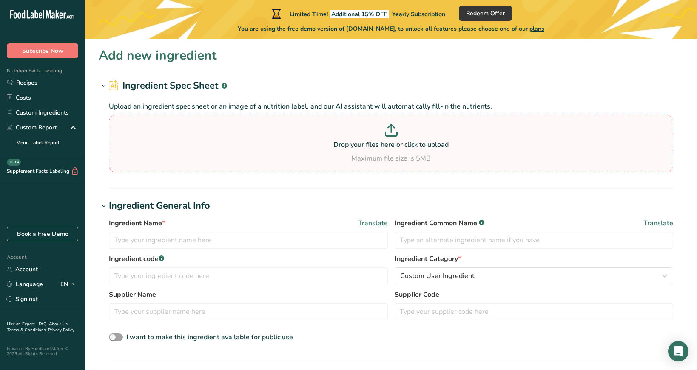
click at [402, 150] on div "Drop your files here or click to upload Maximum file size is 5MB" at bounding box center [391, 144] width 560 height 40
click at [402, 150] on input "Drop your files here or click to upload Maximum file size is 5MB" at bounding box center [391, 143] width 565 height 57
type input "C:\fakepath\1747161656017-bd50kc85.jpeg"
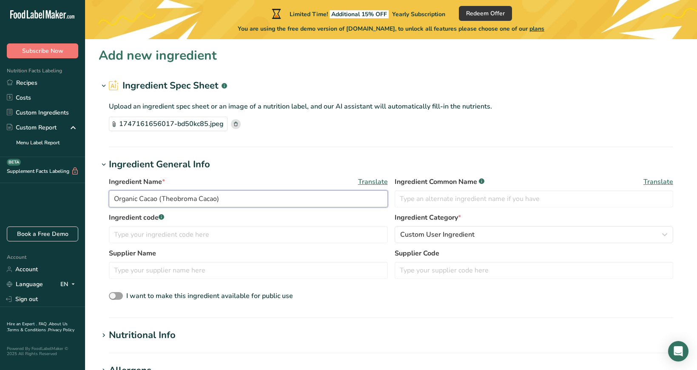
drag, startPoint x: 270, startPoint y: 200, endPoint x: 158, endPoint y: 195, distance: 112.1
click at [158, 195] on input "Organic Cacao (Theobroma Cacao)" at bounding box center [248, 198] width 279 height 17
click at [143, 200] on input "Organic Cacao" at bounding box center [248, 198] width 279 height 17
type input "Organic cacao"
click at [318, 162] on h1 "Ingredient General Info" at bounding box center [391, 164] width 585 height 14
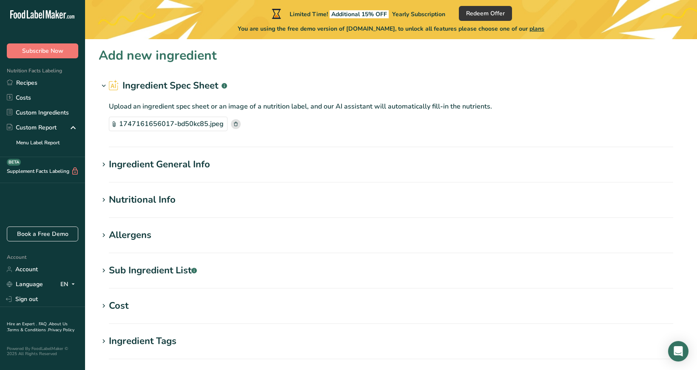
click at [292, 163] on h1 "Ingredient General Info" at bounding box center [391, 164] width 585 height 14
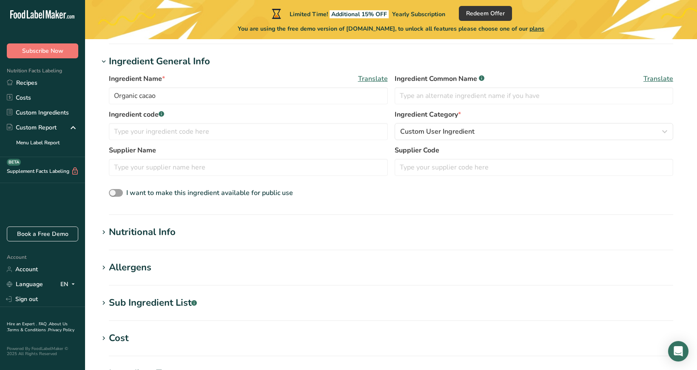
scroll to position [298, 0]
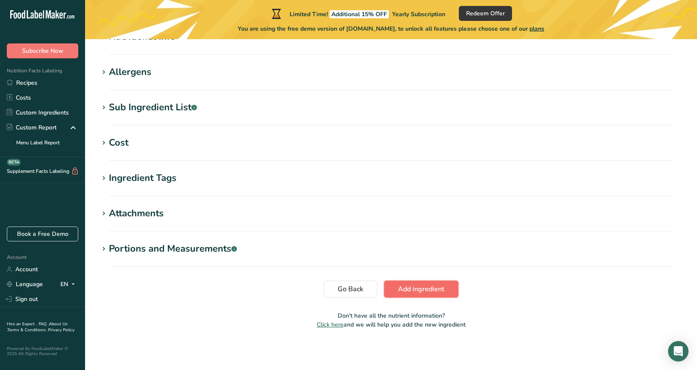
click at [411, 290] on span "Add ingredient" at bounding box center [421, 289] width 46 height 10
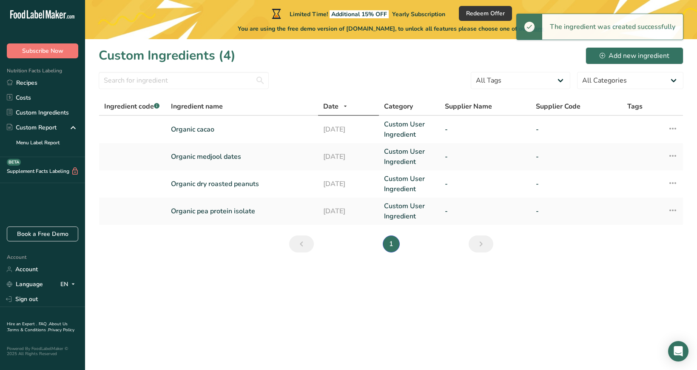
click at [357, 323] on main "Limited Time! Additional 15% OFF Yearly Subscription Redeem Offer You are using…" at bounding box center [348, 185] width 697 height 370
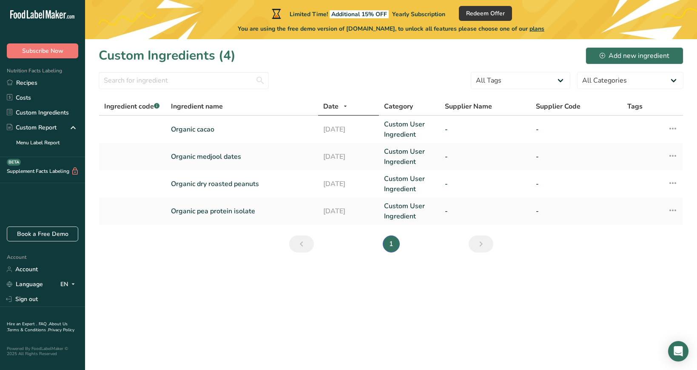
click at [357, 323] on main "Limited Time! Additional 15% OFF Yearly Subscription Redeem Offer You are using…" at bounding box center [348, 185] width 697 height 370
click at [381, 321] on main "Limited Time! Additional 15% OFF Yearly Subscription Redeem Offer You are using…" at bounding box center [348, 185] width 697 height 370
click at [233, 154] on link "Organic medjool dates" at bounding box center [242, 156] width 142 height 10
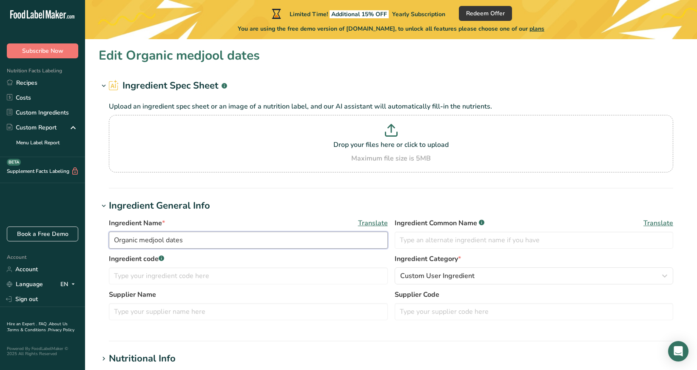
drag, startPoint x: 166, startPoint y: 238, endPoint x: 142, endPoint y: 238, distance: 24.3
click at [142, 238] on input "Organic medjool dates" at bounding box center [248, 239] width 279 height 17
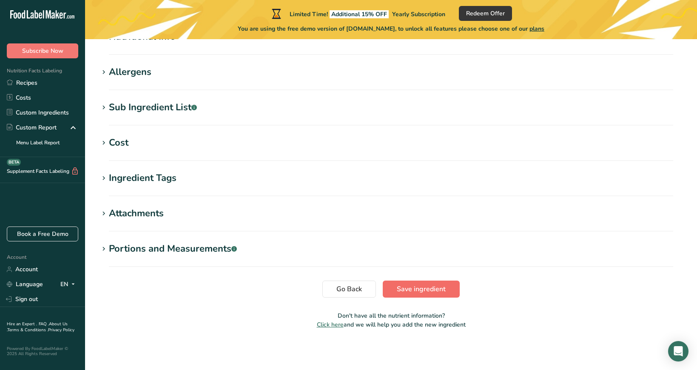
type input "Organic dates"
click at [414, 288] on span "Save ingredient" at bounding box center [421, 289] width 49 height 10
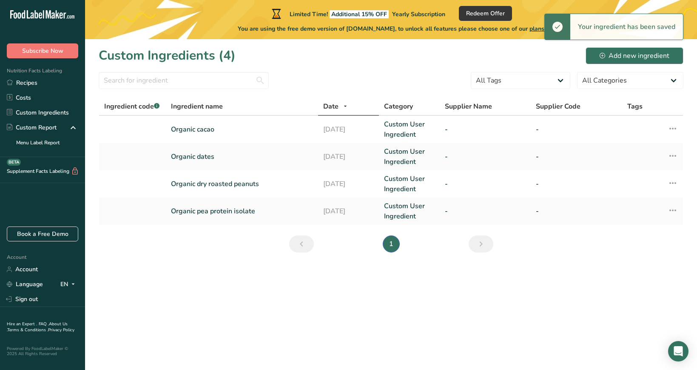
click at [282, 282] on main "Limited Time! Additional 15% OFF Yearly Subscription Redeem Offer You are using…" at bounding box center [348, 185] width 697 height 370
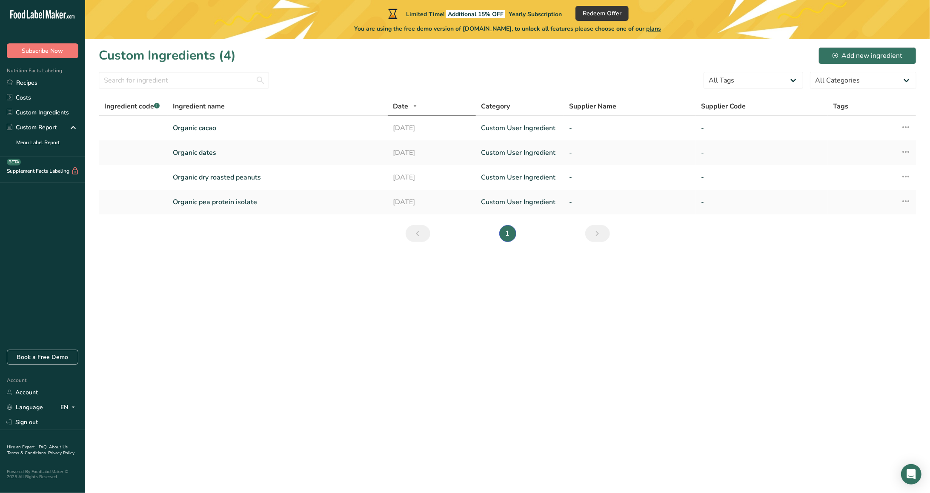
click at [523, 314] on main "Limited Time! Additional 15% OFF Yearly Subscription Redeem Offer You are using…" at bounding box center [465, 246] width 930 height 493
click at [463, 369] on main "Limited Time! Additional 15% OFF Yearly Subscription Redeem Offer You are using…" at bounding box center [465, 246] width 930 height 493
click at [519, 369] on main "Limited Time! Additional 15% OFF Yearly Subscription Redeem Offer You are using…" at bounding box center [465, 246] width 930 height 493
click at [406, 79] on form "All Tags Source of Antioxidants Prebiotic Effect Source of Omega 3 Plant-based …" at bounding box center [507, 83] width 817 height 22
click at [40, 142] on link "Menu Label Report" at bounding box center [42, 142] width 85 height 15
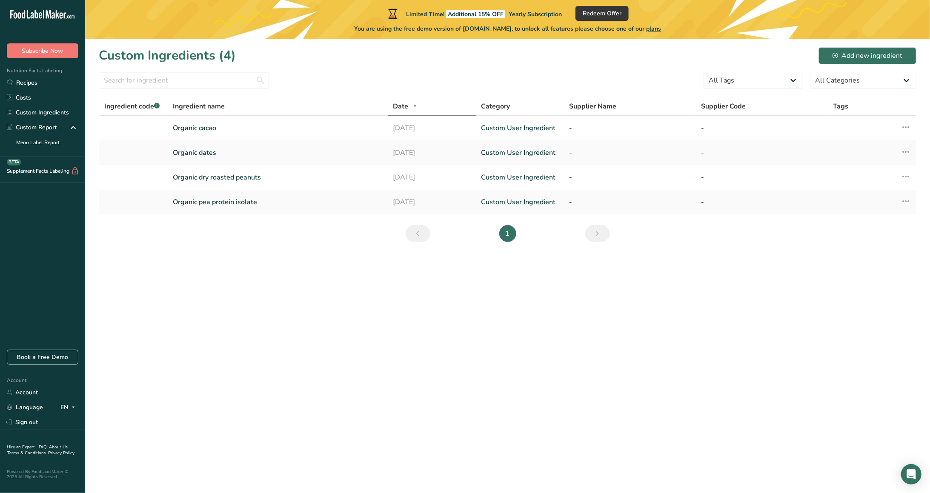
click at [478, 322] on main "Limited Time! Additional 15% OFF Yearly Subscription Redeem Offer You are using…" at bounding box center [465, 246] width 930 height 493
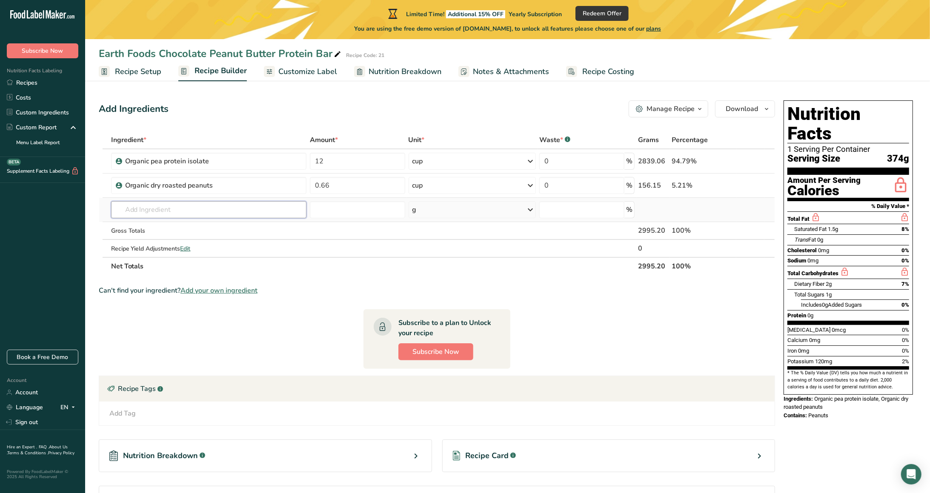
click at [209, 215] on input "text" at bounding box center [209, 209] width 196 height 17
type input "Organic caco"
click at [145, 226] on p "Organic cacao" at bounding box center [141, 227] width 46 height 9
type input "Organic cacao"
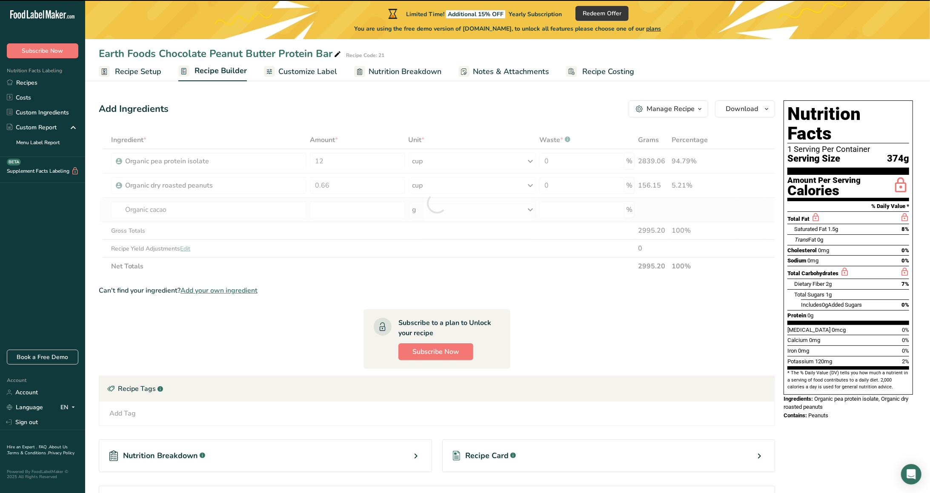
type input "0"
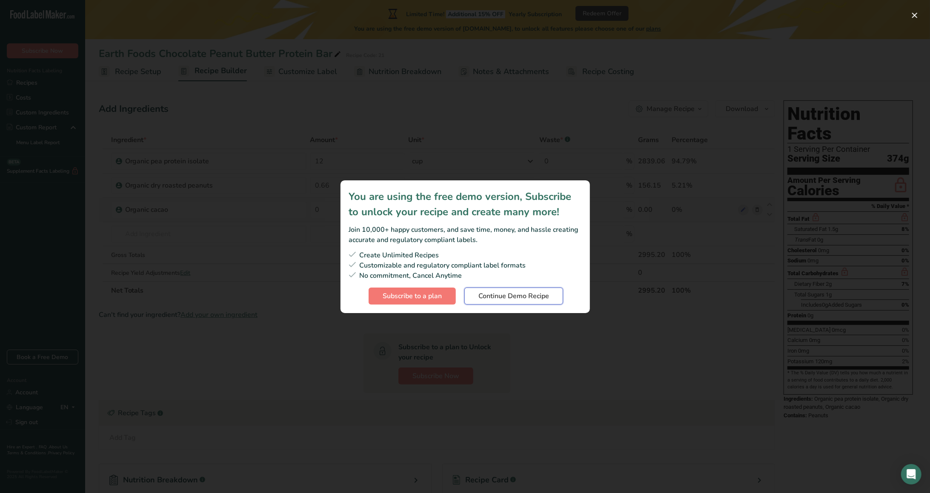
click at [508, 298] on span "Continue Demo Recipe" at bounding box center [513, 296] width 71 height 10
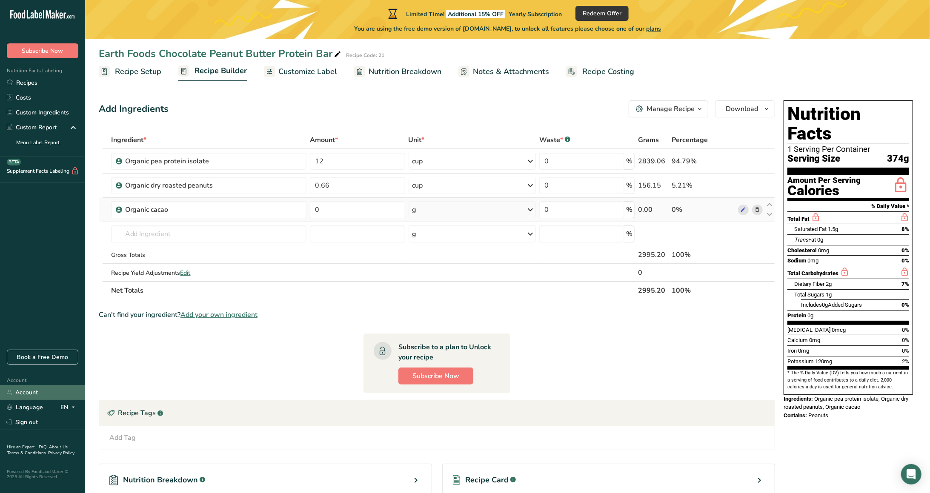
click at [42, 392] on link "Account" at bounding box center [42, 392] width 85 height 15
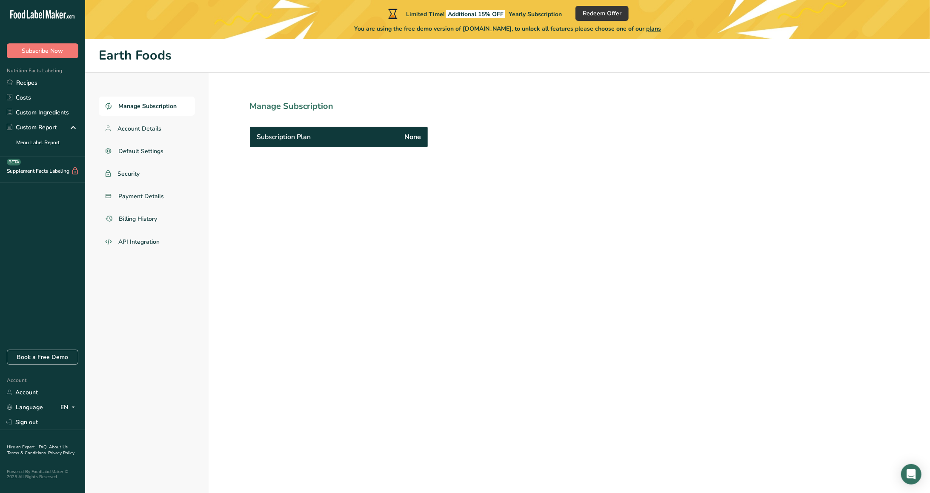
click at [299, 138] on span "Subscription Plan" at bounding box center [284, 137] width 54 height 10
